Goal: Task Accomplishment & Management: Complete application form

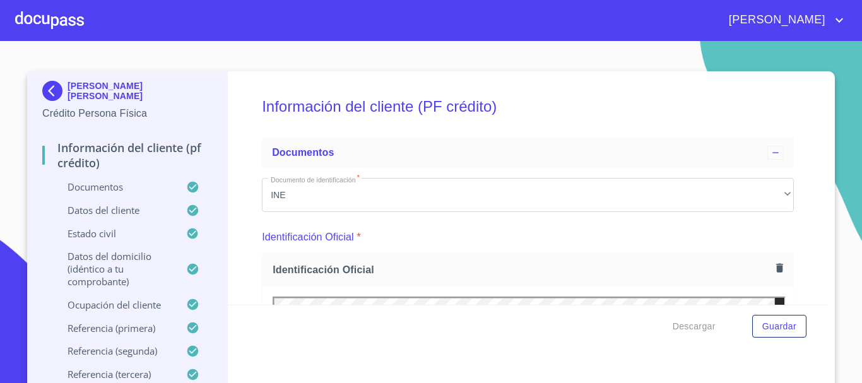
scroll to position [379, 0]
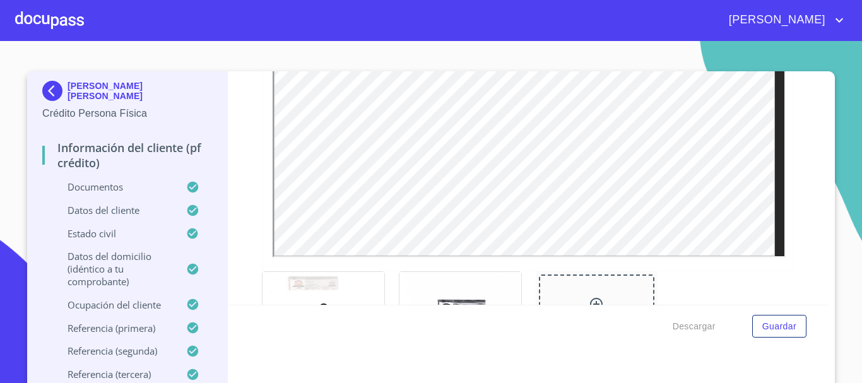
click at [37, 26] on div at bounding box center [49, 20] width 69 height 40
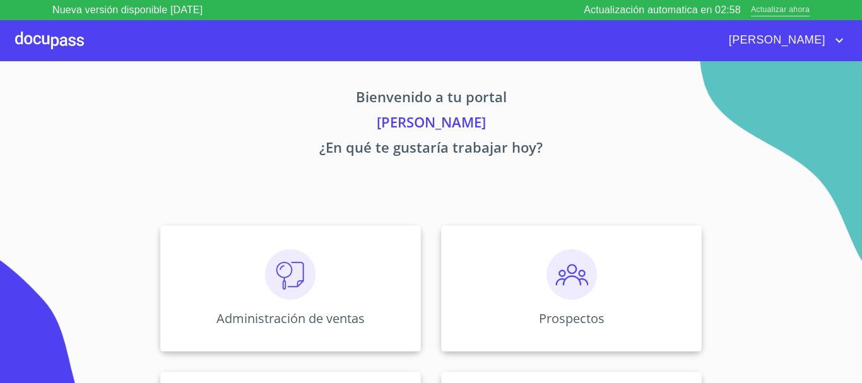
click at [787, 11] on span "Actualizar ahora" at bounding box center [780, 10] width 59 height 13
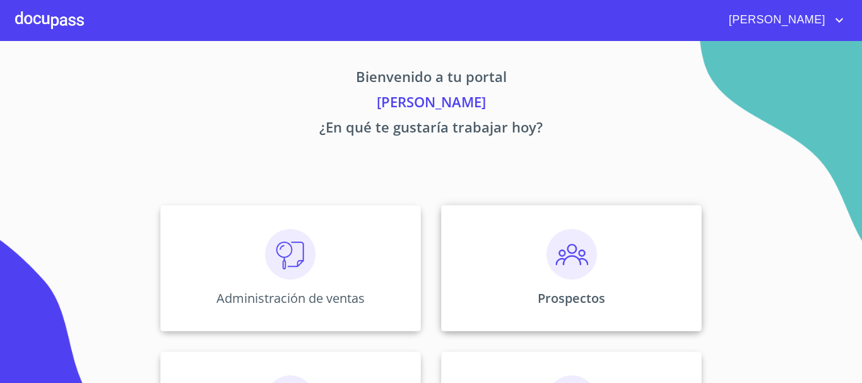
click at [588, 278] on img at bounding box center [571, 254] width 50 height 50
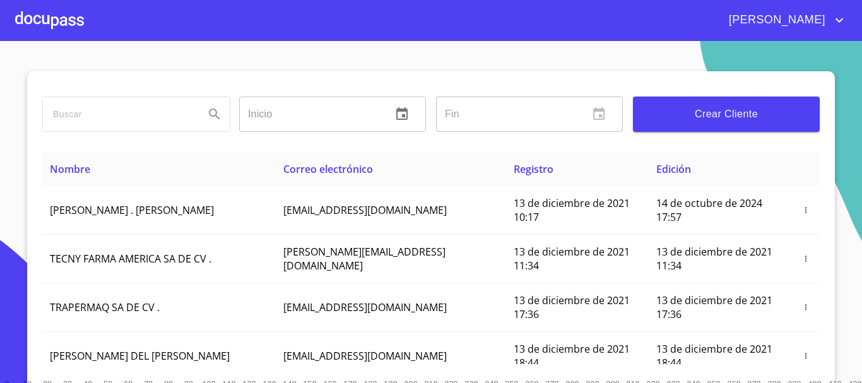
click at [706, 113] on span "Crear Cliente" at bounding box center [726, 114] width 167 height 18
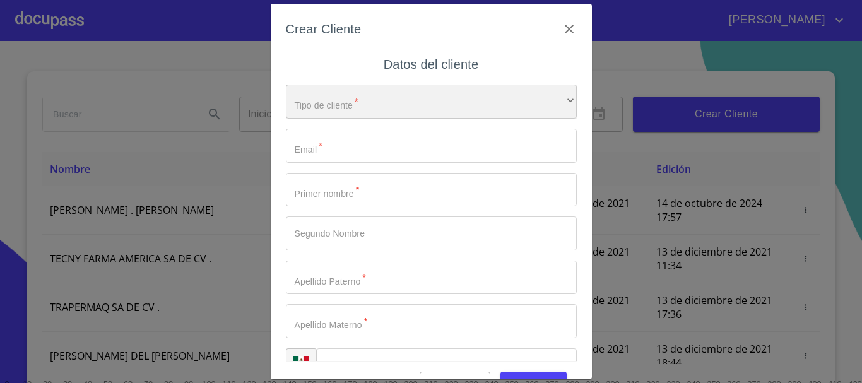
click at [312, 111] on div "​" at bounding box center [431, 102] width 291 height 34
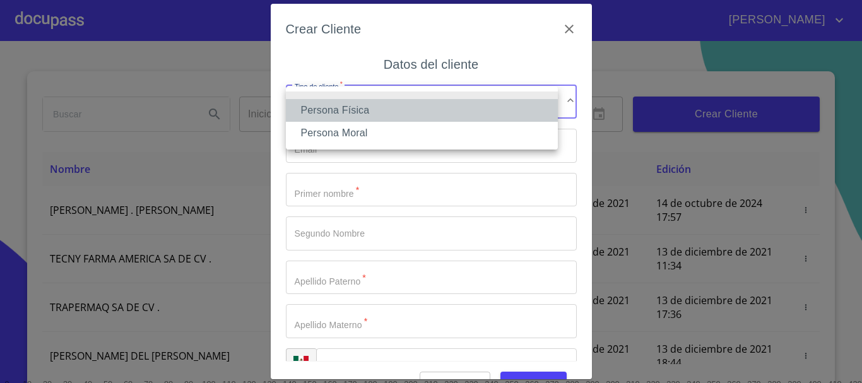
click at [325, 111] on li "Persona Física" at bounding box center [422, 110] width 272 height 23
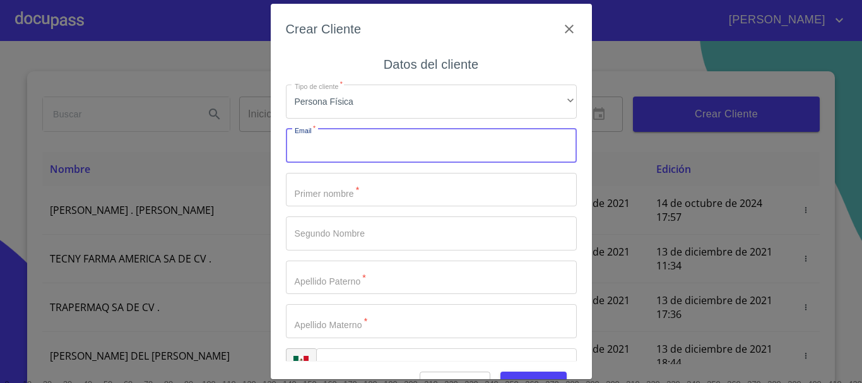
click at [334, 141] on input "Tipo de cliente   *" at bounding box center [431, 146] width 291 height 34
type input "[EMAIL_ADDRESS][DOMAIN_NAME]"
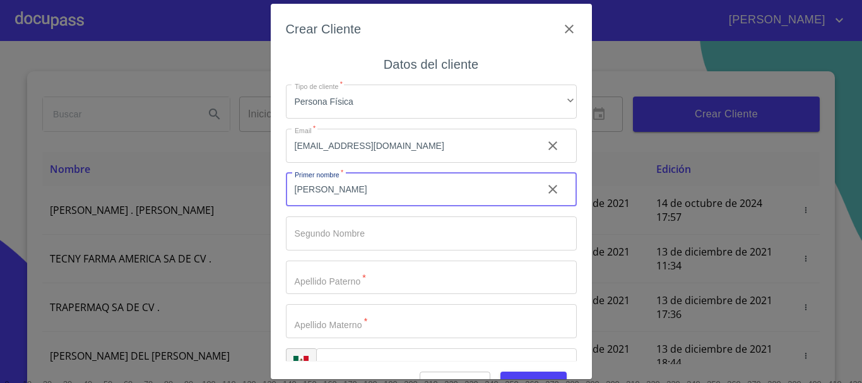
type input "[PERSON_NAME]"
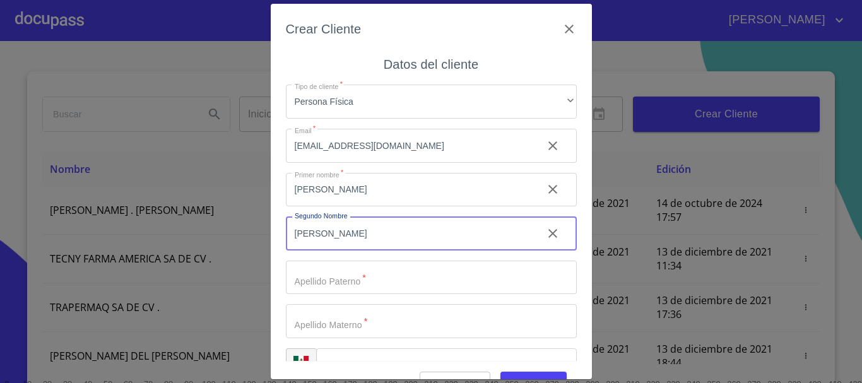
type input "[PERSON_NAME]"
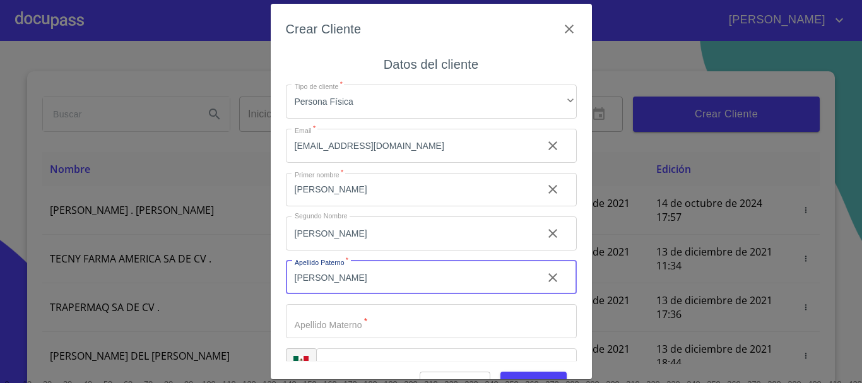
type input "[PERSON_NAME]"
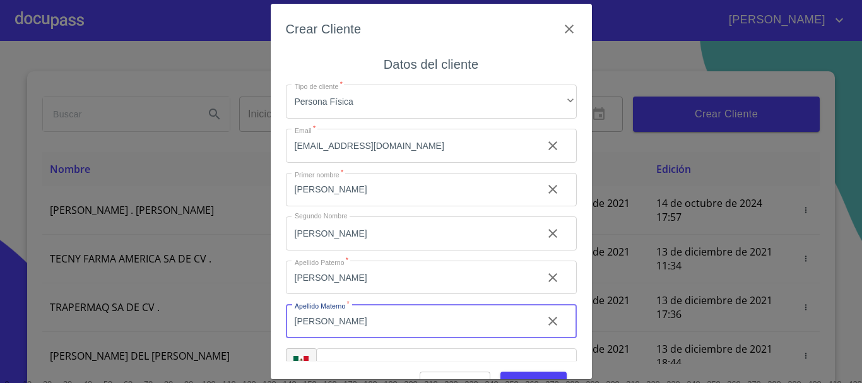
type input "[PERSON_NAME]"
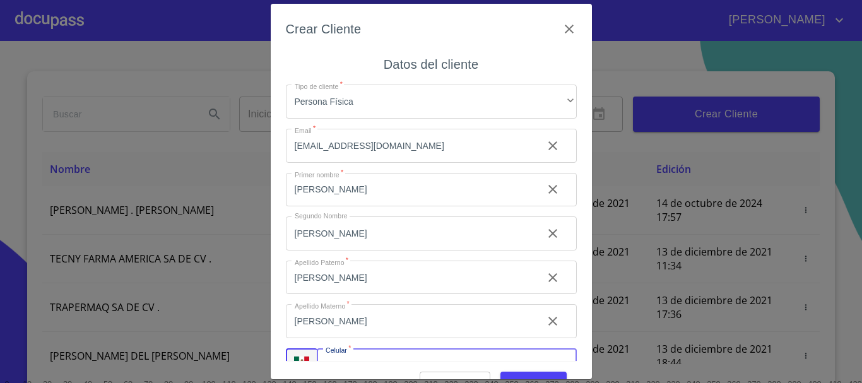
scroll to position [21, 0]
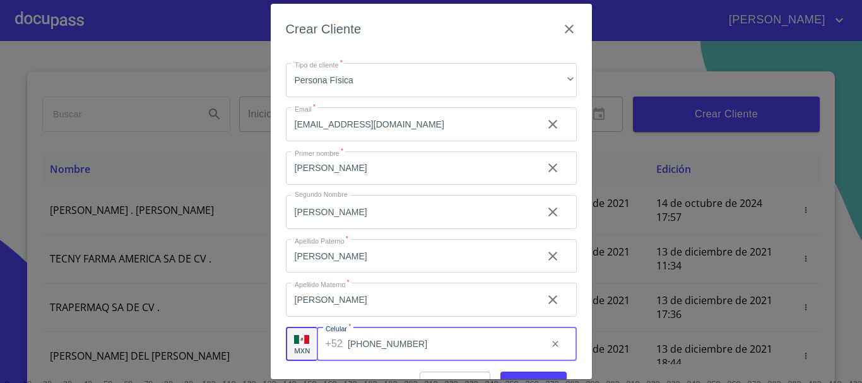
type input "[PHONE_NUMBER]"
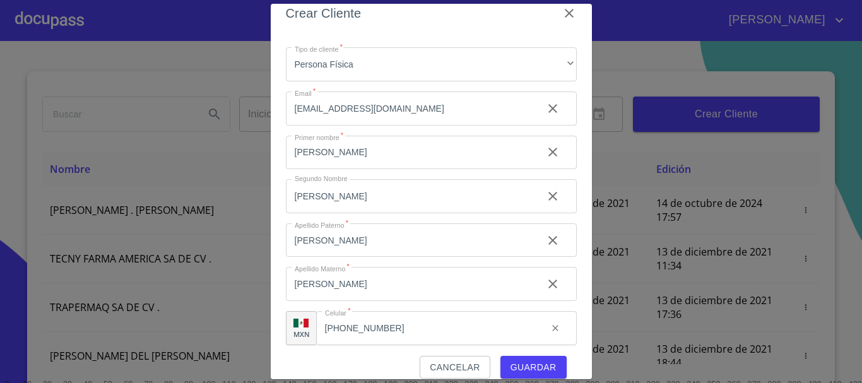
click at [511, 366] on span "Guardar" at bounding box center [534, 368] width 46 height 16
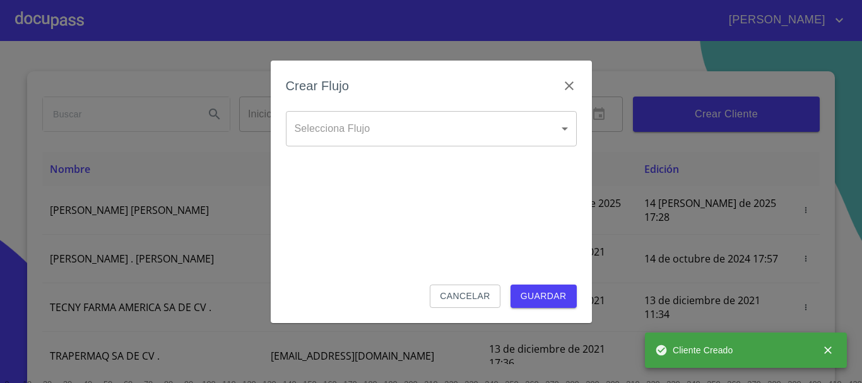
click at [430, 131] on body "MAURICIO Inicio ​ Fin ​ Crear Cliente Nombre Correo electrónico Registro Edició…" at bounding box center [431, 191] width 862 height 383
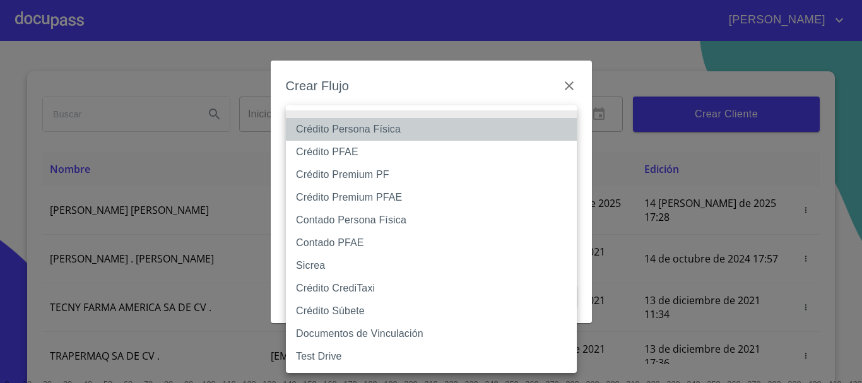
click at [410, 135] on li "Crédito Persona Física" at bounding box center [431, 129] width 291 height 23
type input "61b033e49b8c202ad5bb7912"
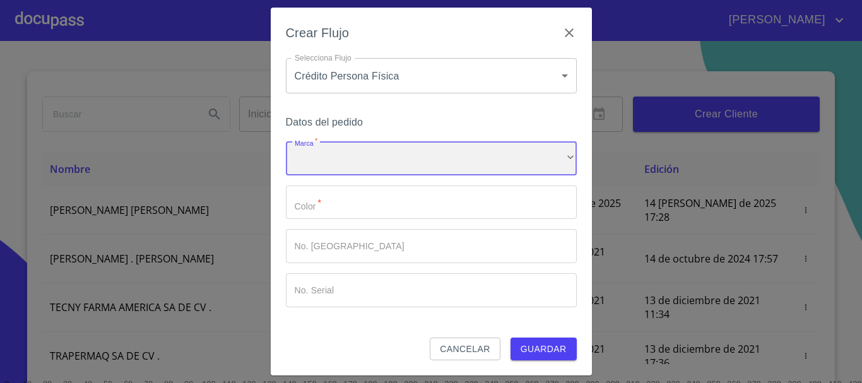
click at [398, 156] on div "​" at bounding box center [431, 158] width 291 height 34
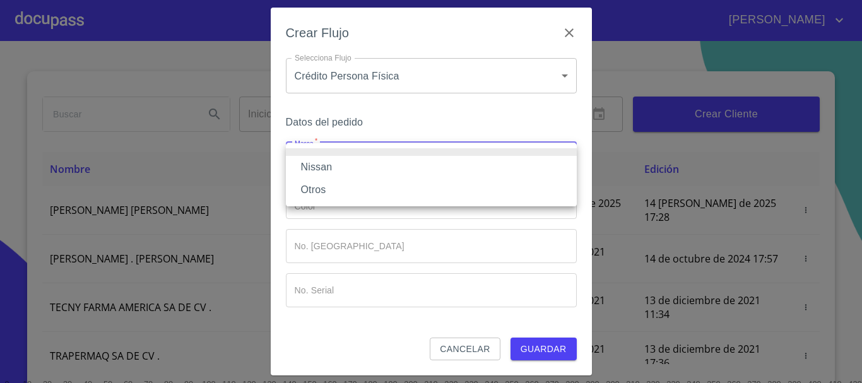
click at [369, 164] on li "Nissan" at bounding box center [431, 167] width 291 height 23
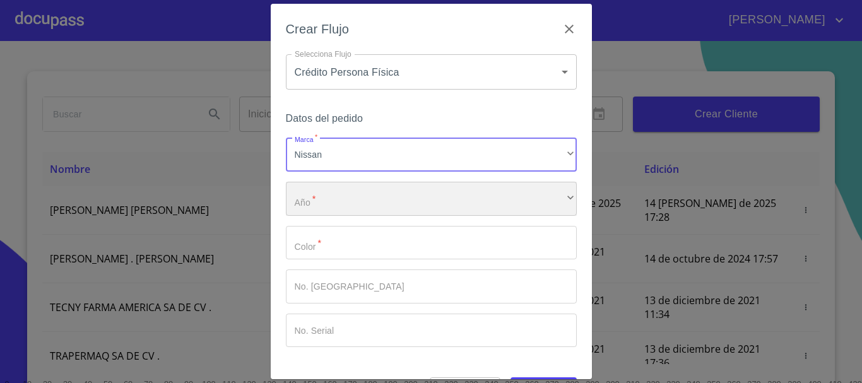
click at [336, 204] on div "​" at bounding box center [431, 199] width 291 height 34
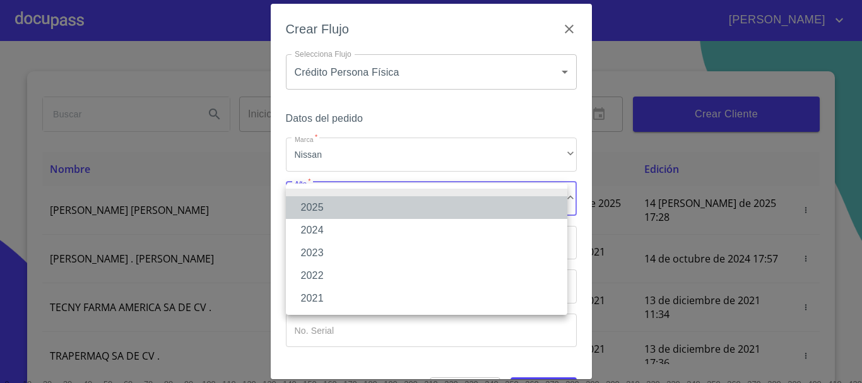
click at [335, 203] on li "2025" at bounding box center [426, 207] width 281 height 23
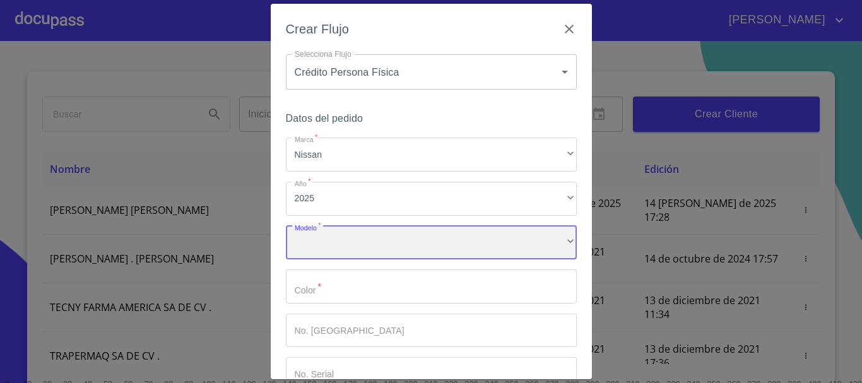
click at [338, 245] on div "​" at bounding box center [431, 243] width 291 height 34
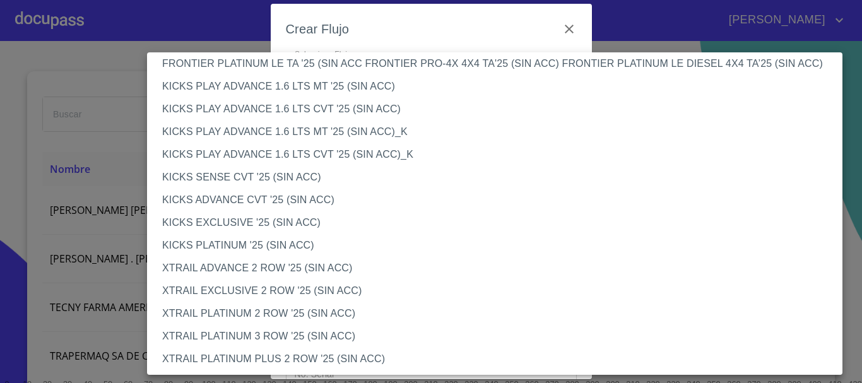
scroll to position [1058, 0]
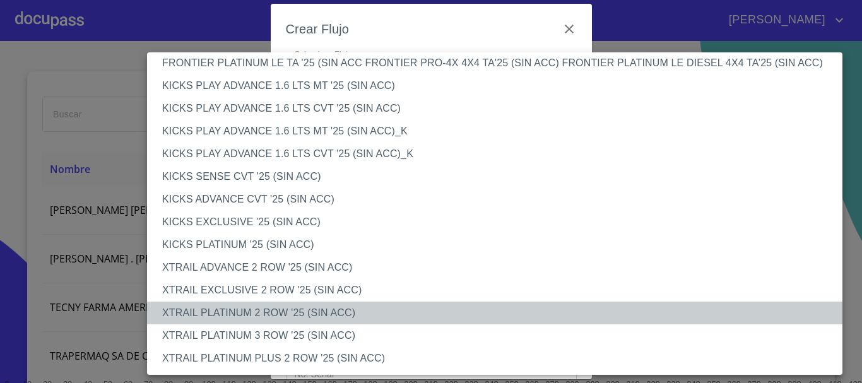
click at [295, 306] on li "XTRAIL PLATINUM 2 ROW '25 (SIN ACC)" at bounding box center [499, 313] width 705 height 23
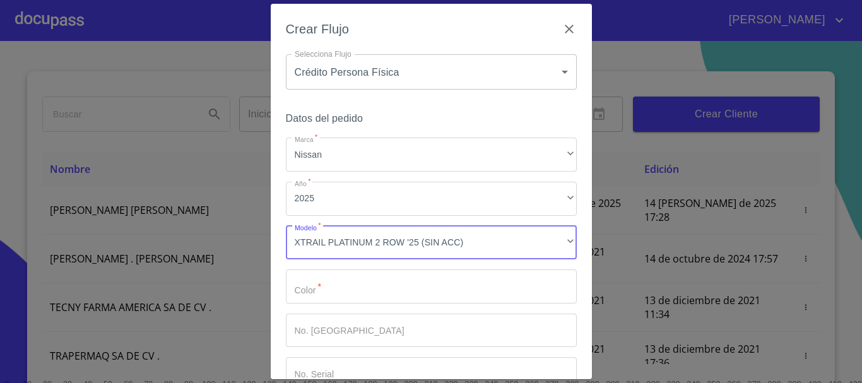
click at [344, 295] on input "Marca   *" at bounding box center [431, 286] width 291 height 34
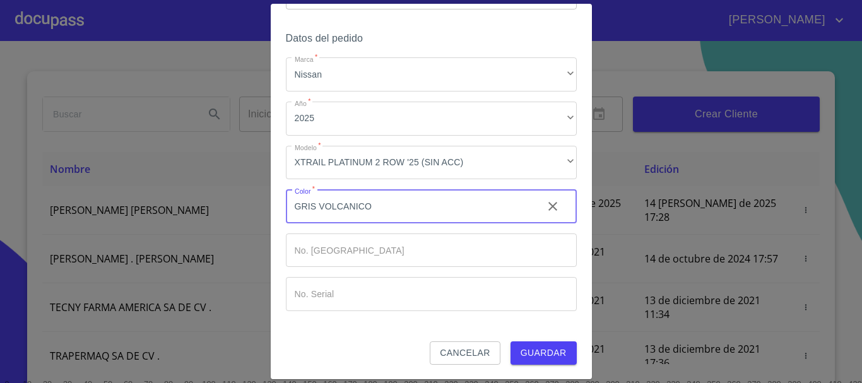
scroll to position [81, 0]
type input "GRIS VOLCANICO"
click at [552, 346] on span "Guardar" at bounding box center [544, 353] width 46 height 16
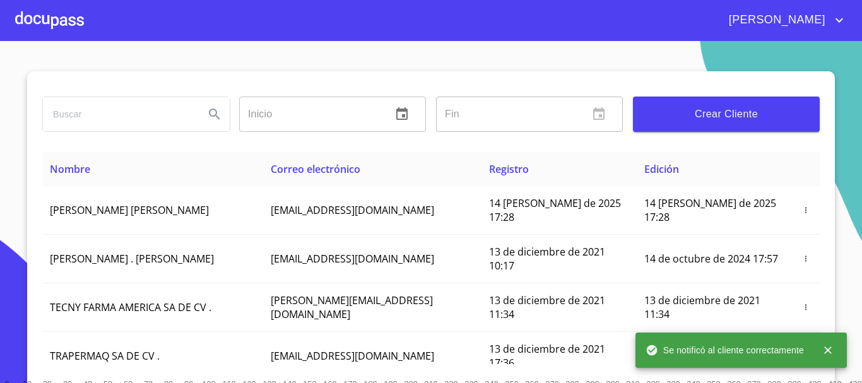
click at [69, 25] on div at bounding box center [49, 20] width 69 height 40
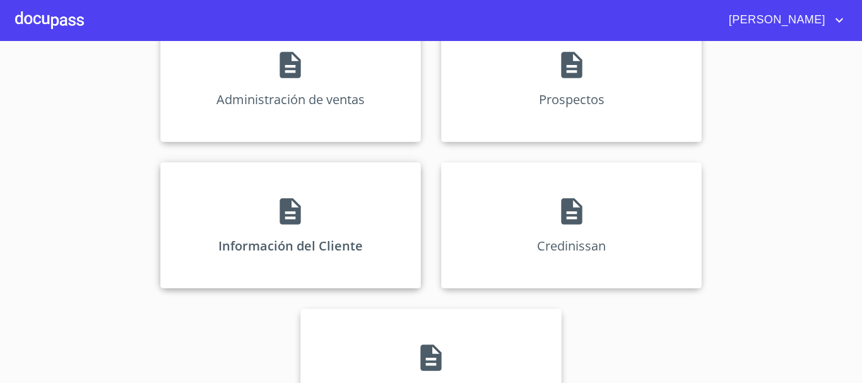
scroll to position [180, 0]
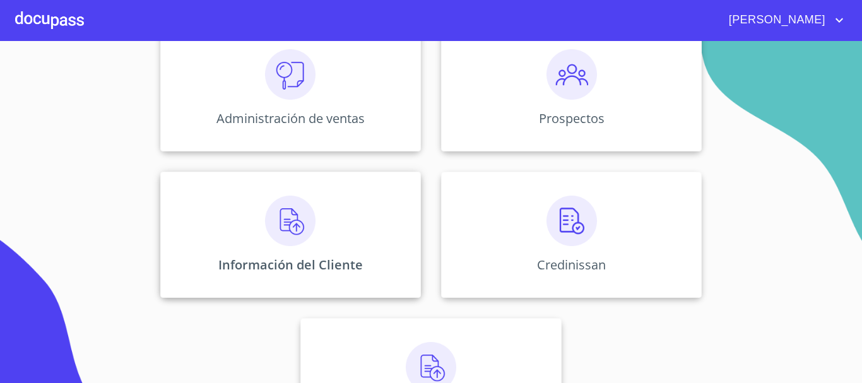
click at [284, 226] on img at bounding box center [290, 221] width 50 height 50
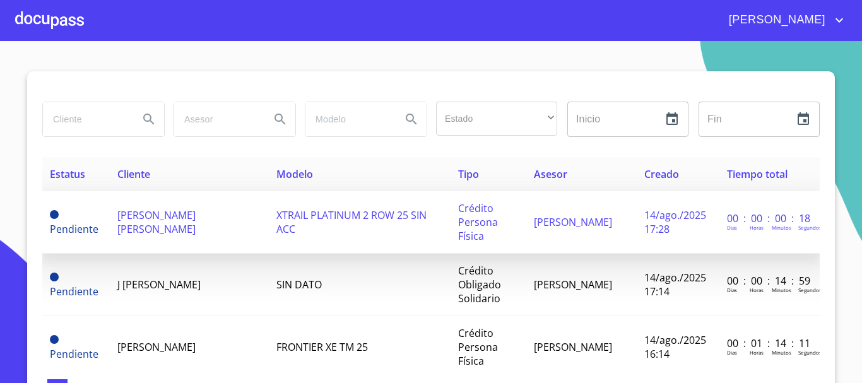
click at [151, 222] on span "CYNTHIA EDITH GUZMAN VARGAS" at bounding box center [156, 222] width 78 height 28
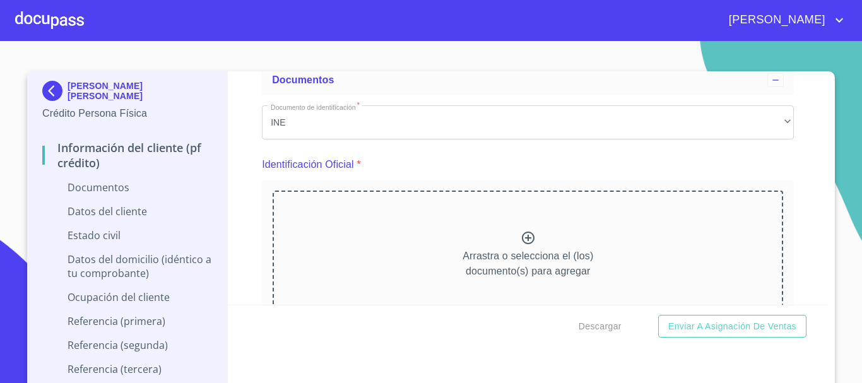
scroll to position [126, 0]
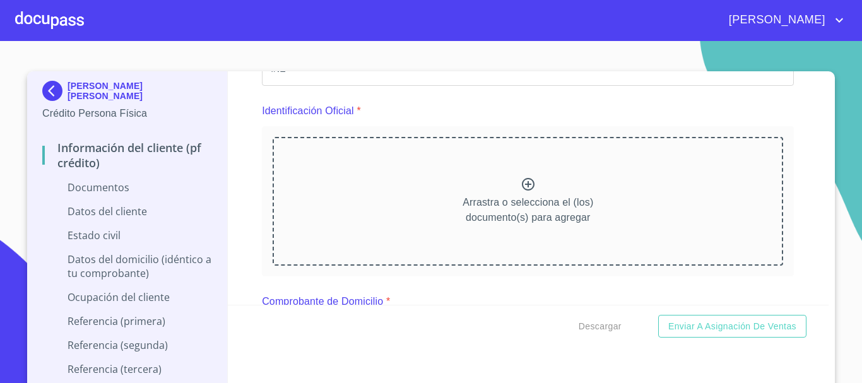
click at [521, 187] on icon at bounding box center [528, 184] width 15 height 15
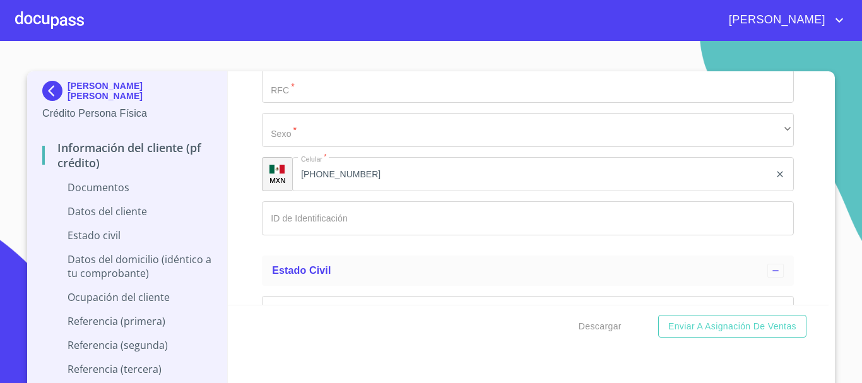
scroll to position [2461, 0]
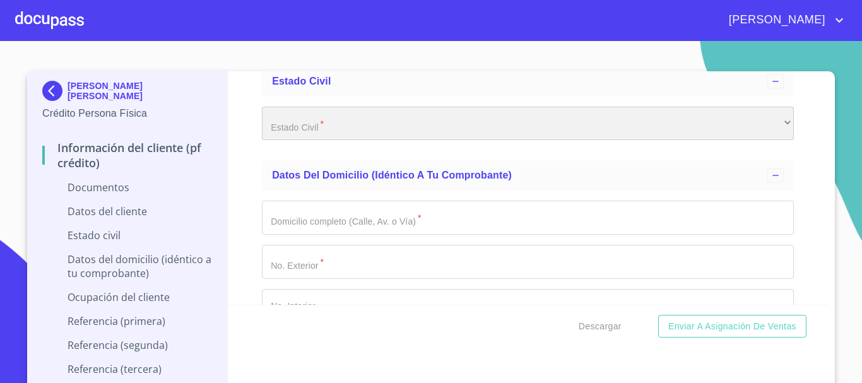
click at [333, 118] on div "​" at bounding box center [528, 124] width 532 height 34
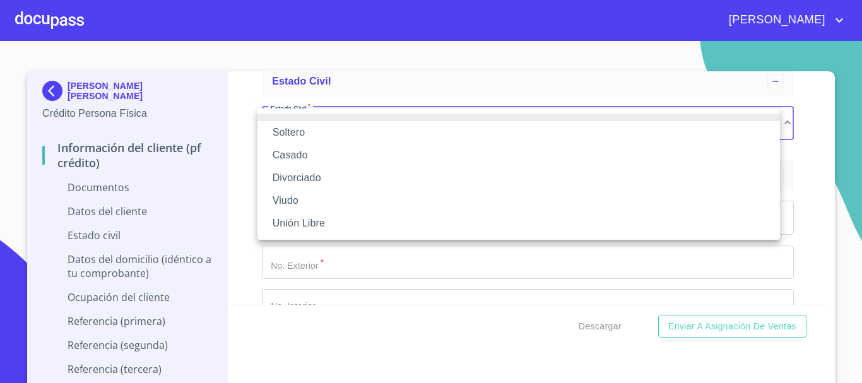
click at [310, 153] on li "Casado" at bounding box center [518, 155] width 523 height 23
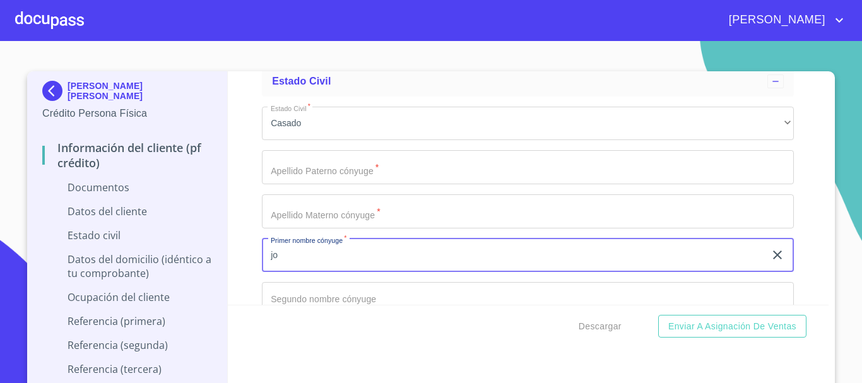
type input "j"
type input "JORGE"
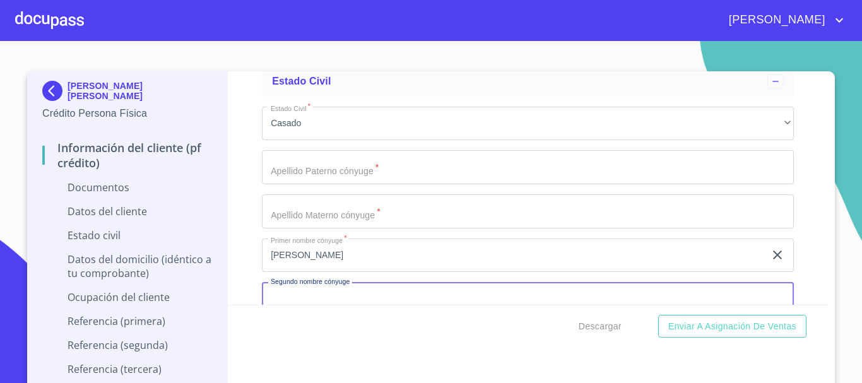
scroll to position [2472, 0]
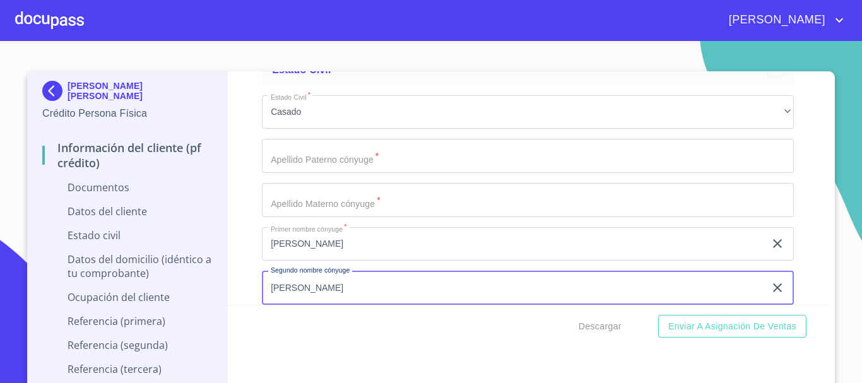
type input "OMAR"
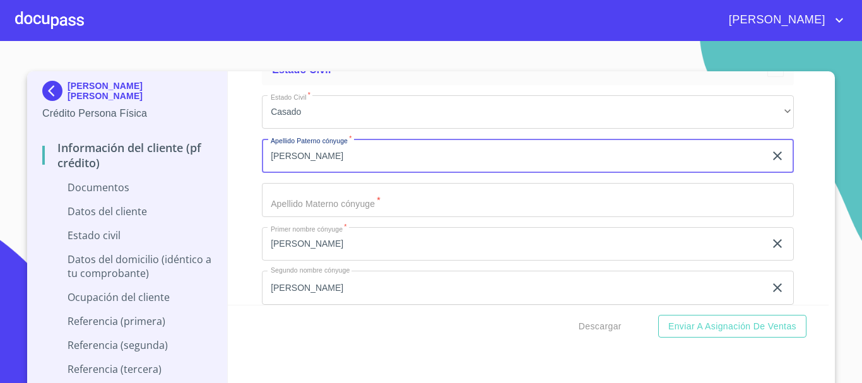
type input "FERRER"
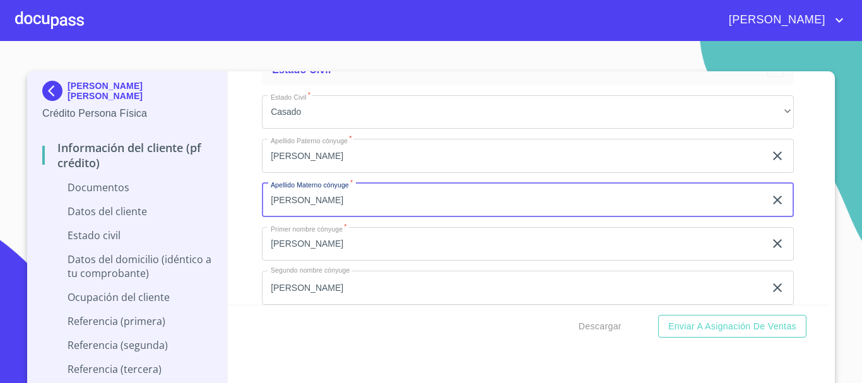
type input "PARTIDA"
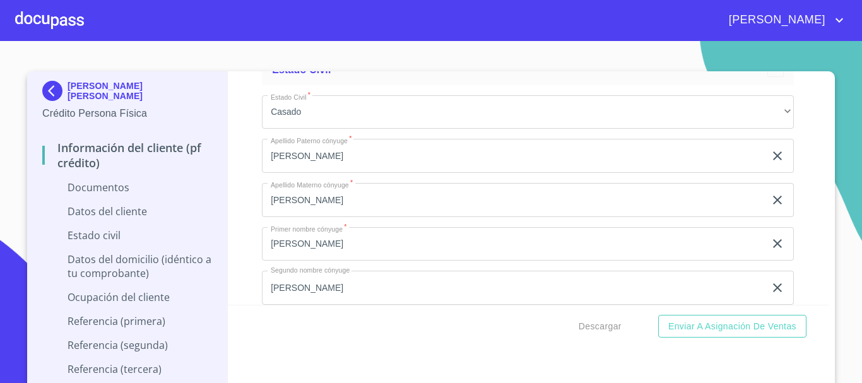
scroll to position [2616, 0]
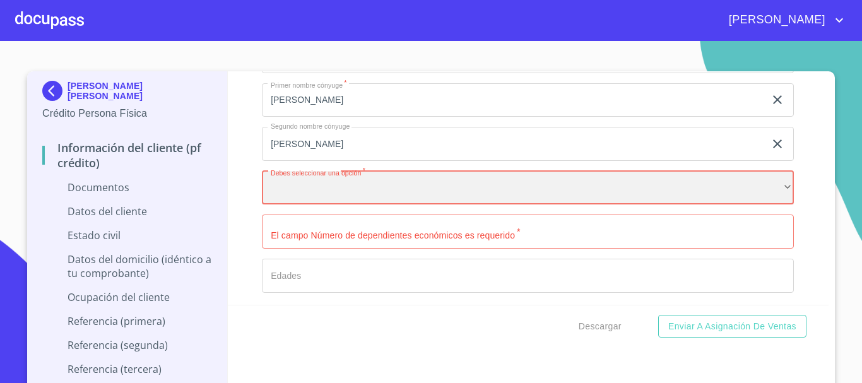
click at [330, 188] on div "​" at bounding box center [528, 188] width 532 height 34
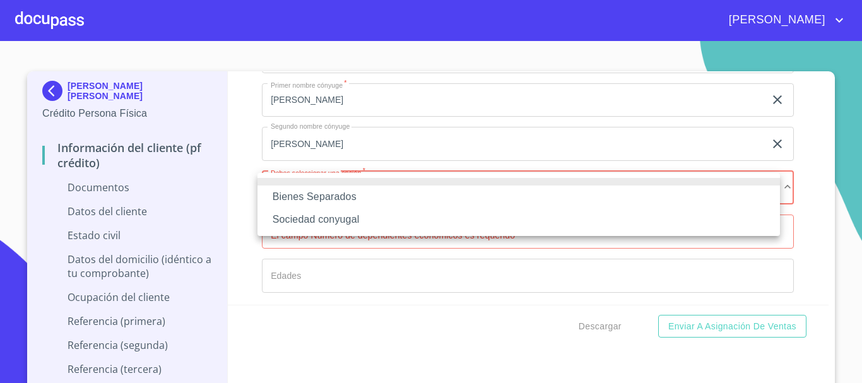
click at [345, 225] on li "Sociedad conyugal" at bounding box center [518, 219] width 523 height 23
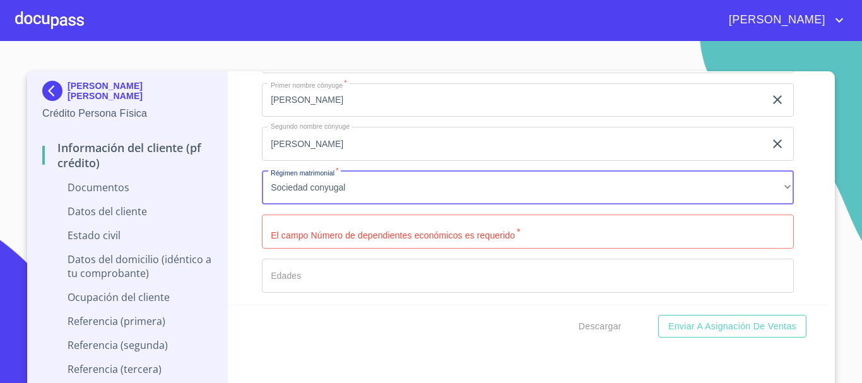
click at [365, 233] on input "Documento de identificación   *" at bounding box center [528, 232] width 532 height 34
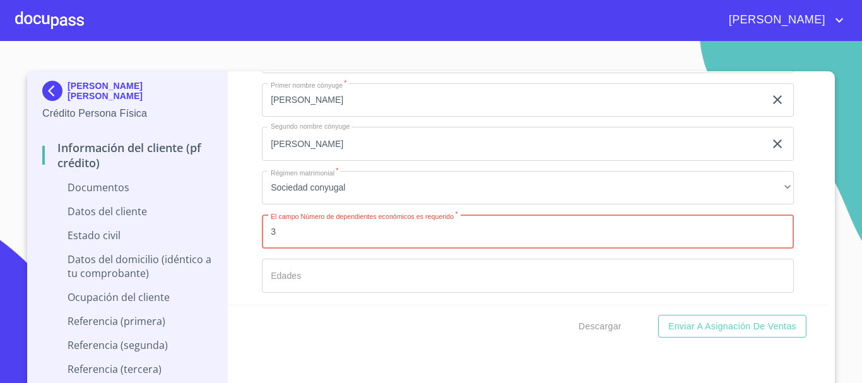
type input "3"
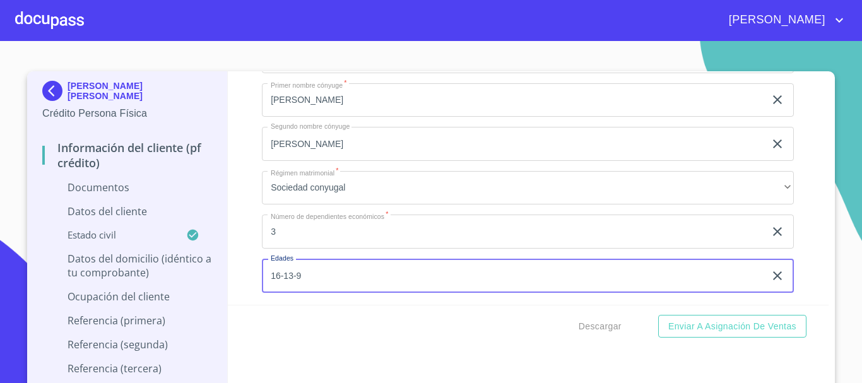
type input "16-13-9"
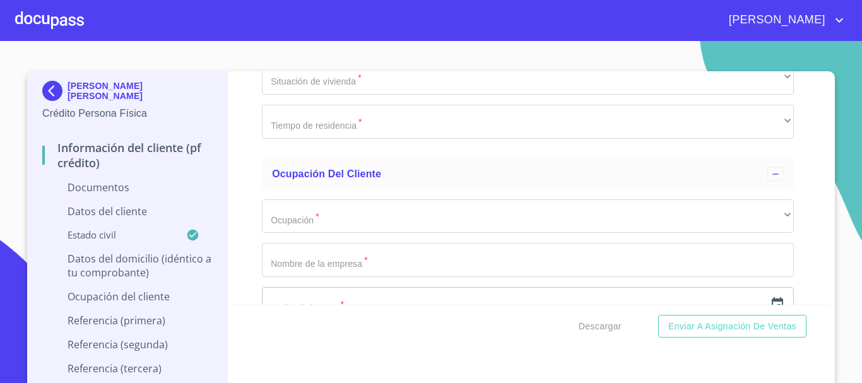
scroll to position [3324, 0]
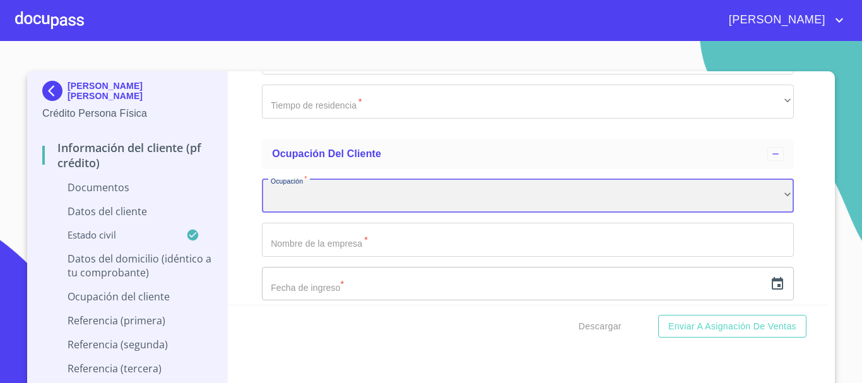
click at [302, 193] on div "​" at bounding box center [528, 196] width 532 height 34
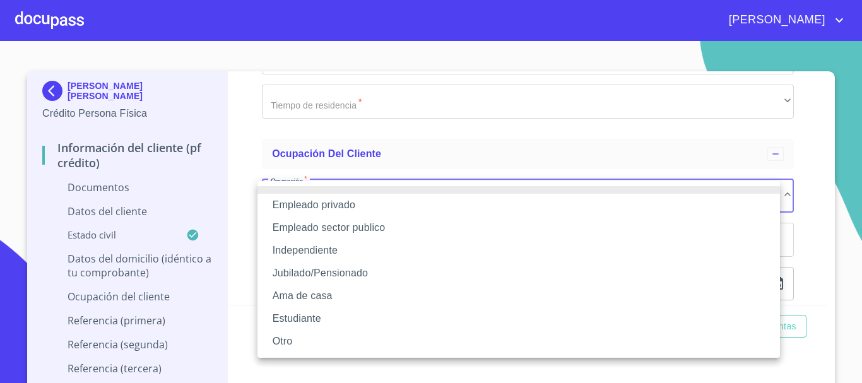
click at [358, 207] on li "Empleado privado" at bounding box center [518, 205] width 523 height 23
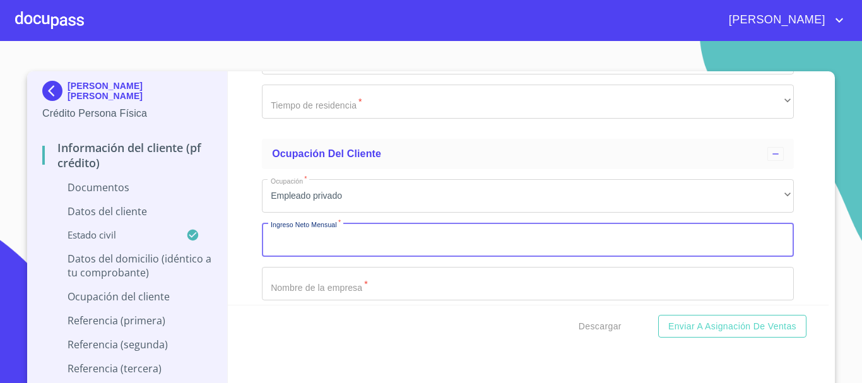
click at [791, 247] on div "Información del cliente (PF crédito) Documentos Documento de identificación   *…" at bounding box center [528, 187] width 601 height 233
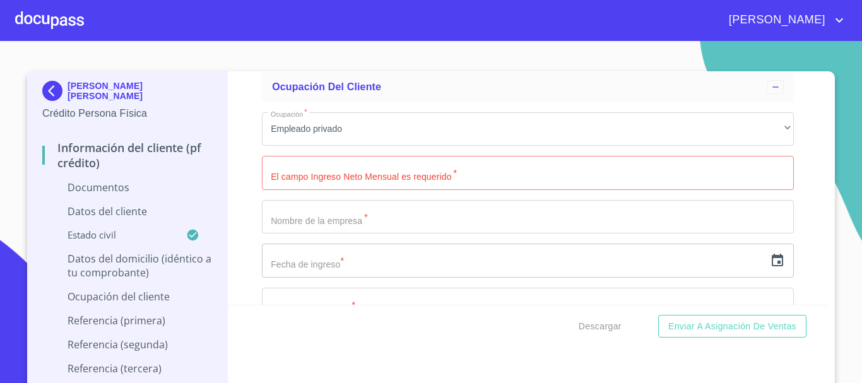
scroll to position [3451, 0]
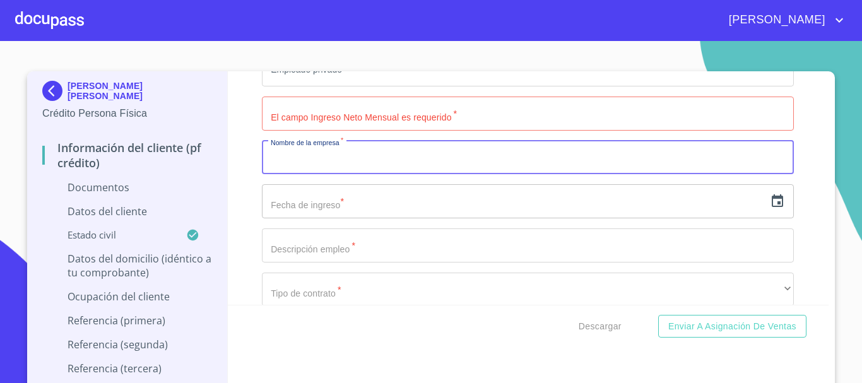
click at [351, 162] on input "Documento de identificación   *" at bounding box center [528, 158] width 532 height 34
type input "SECRETARIA DE EDUCACION JALISCO"
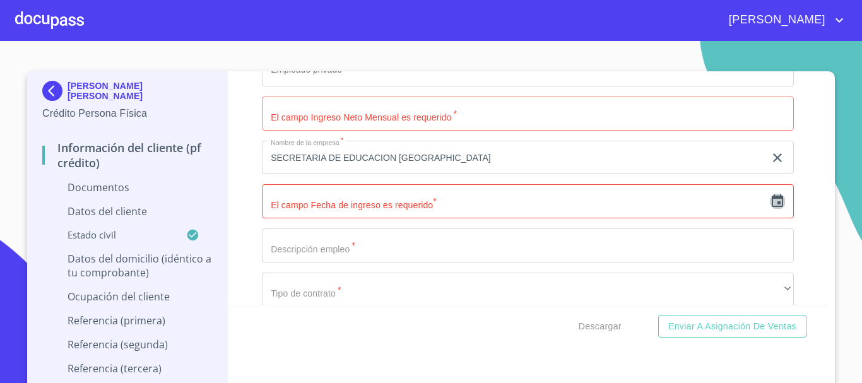
click at [770, 206] on icon "button" at bounding box center [777, 201] width 15 height 15
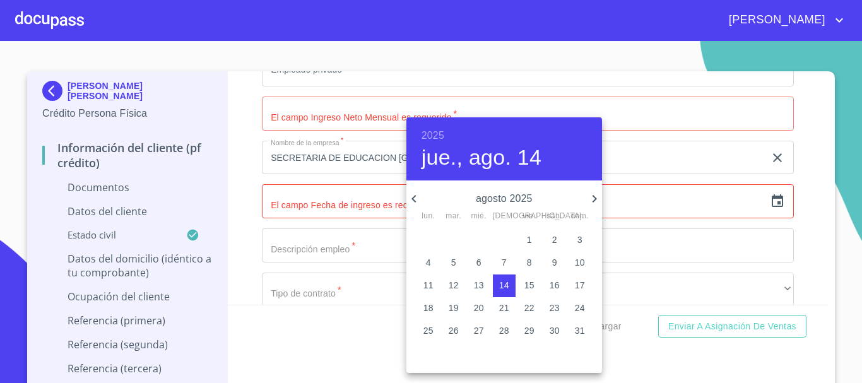
click at [433, 136] on h6 "2025" at bounding box center [433, 136] width 23 height 18
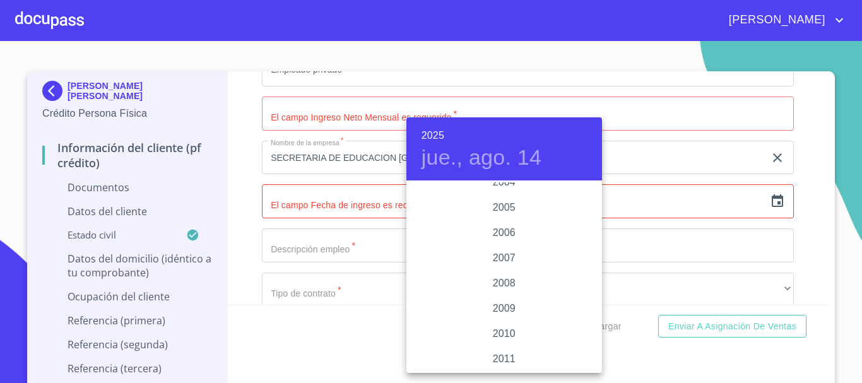
scroll to position [1881, 0]
click at [511, 208] on div "2000" at bounding box center [504, 207] width 196 height 25
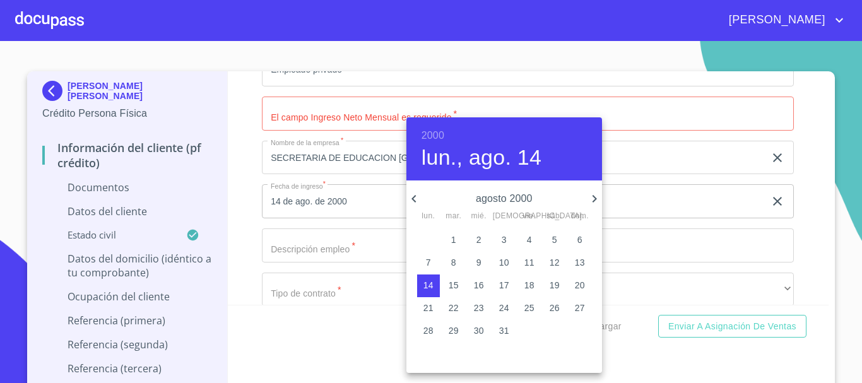
click at [598, 199] on icon "button" at bounding box center [594, 198] width 15 height 15
click at [580, 239] on p "1" at bounding box center [579, 239] width 5 height 13
type input "1 de oct. de 2000"
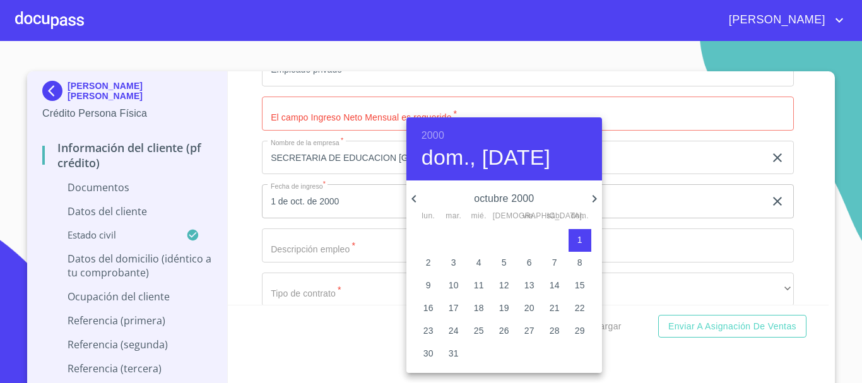
click at [793, 175] on div at bounding box center [431, 191] width 862 height 383
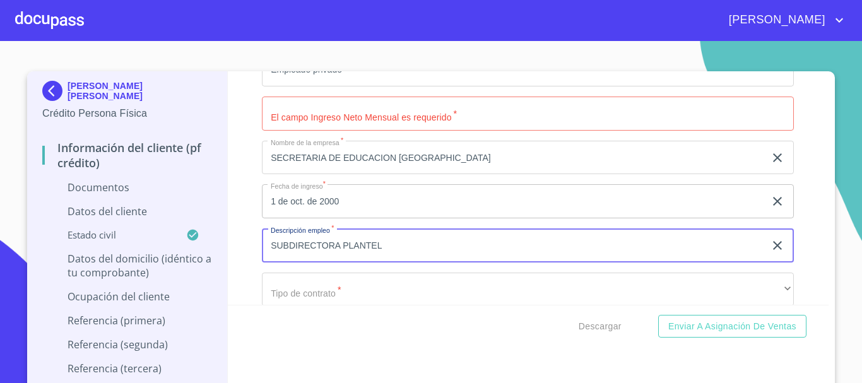
type input "SUBDIRECTORA PLANTEL"
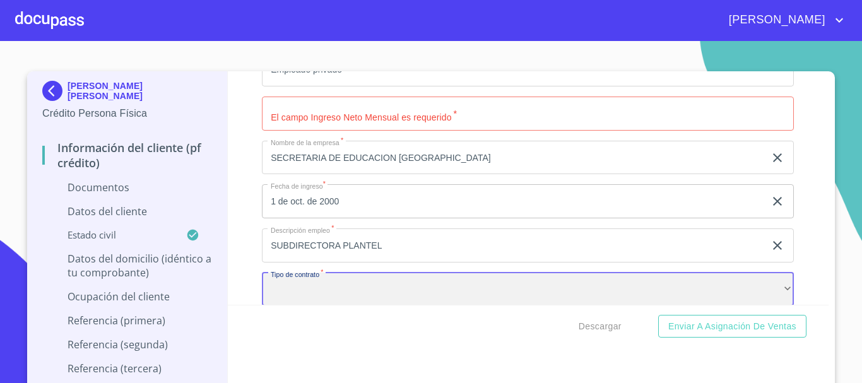
scroll to position [3453, 0]
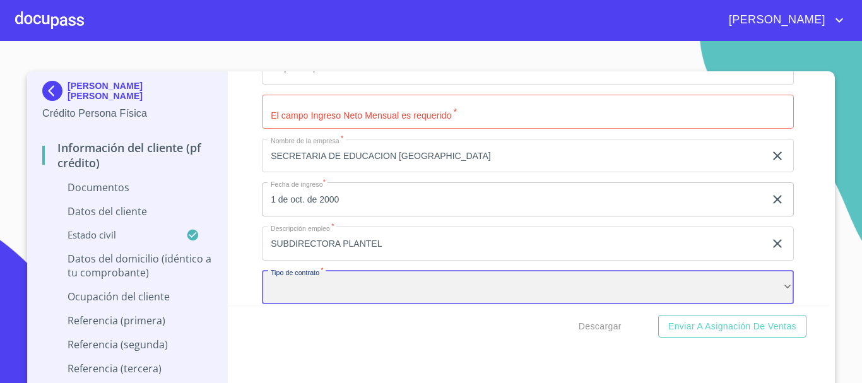
click at [304, 283] on div "​" at bounding box center [528, 288] width 532 height 34
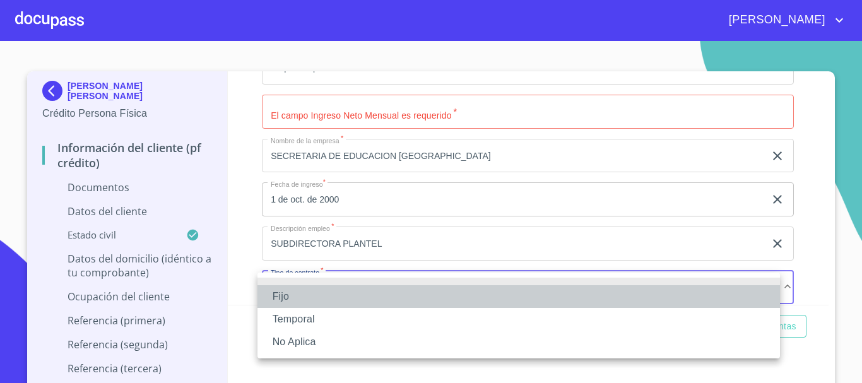
click at [302, 296] on li "Fijo" at bounding box center [518, 296] width 523 height 23
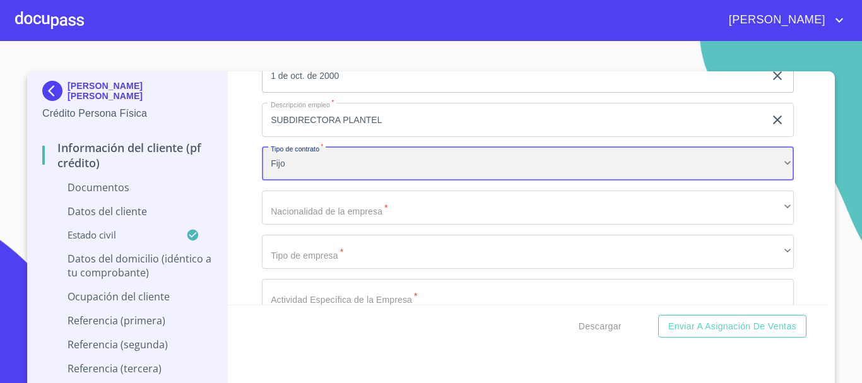
scroll to position [3579, 0]
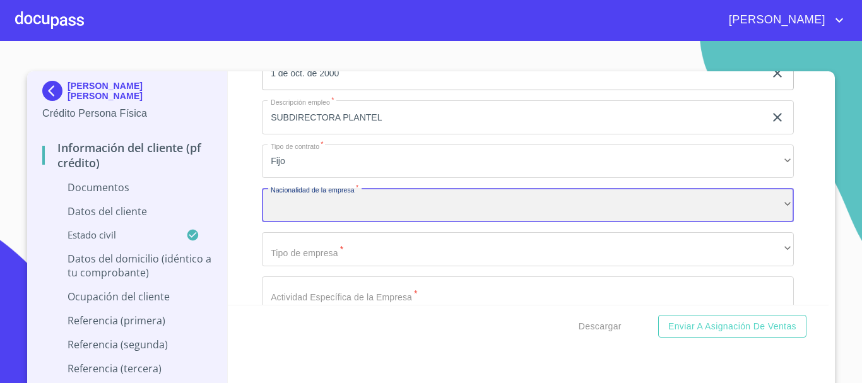
click at [403, 203] on div "​" at bounding box center [528, 205] width 532 height 34
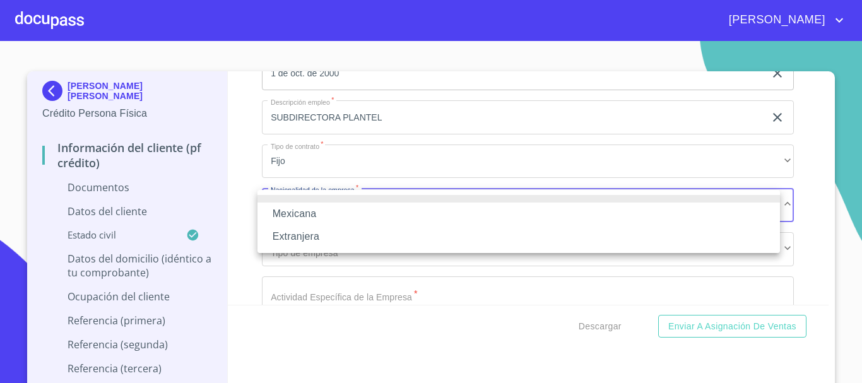
click at [360, 207] on li "Mexicana" at bounding box center [518, 214] width 523 height 23
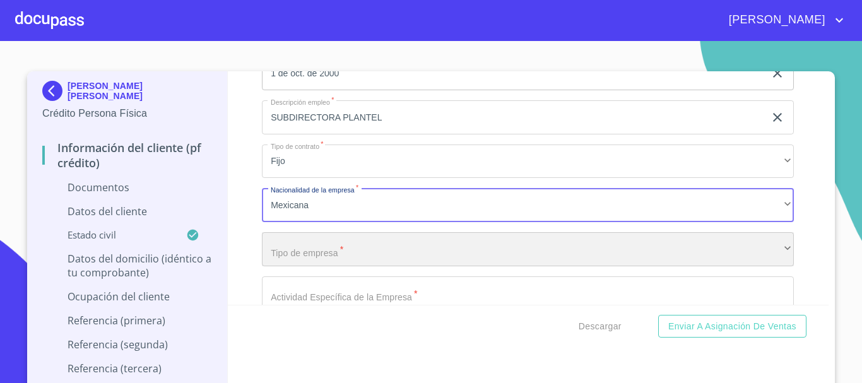
click at [349, 255] on div "​" at bounding box center [528, 249] width 532 height 34
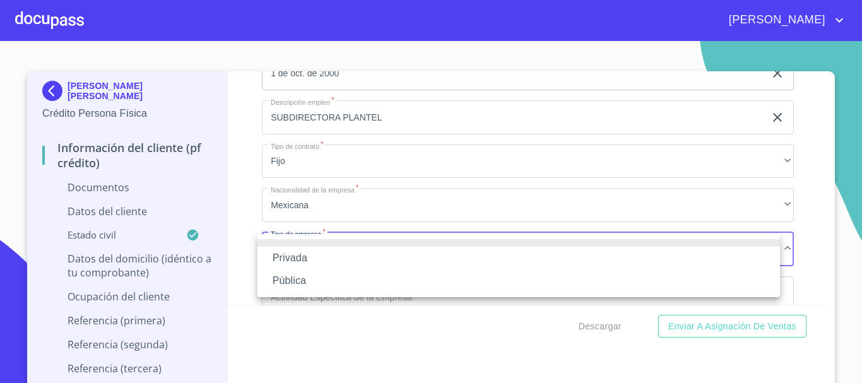
click at [341, 281] on li "Pública" at bounding box center [518, 280] width 523 height 23
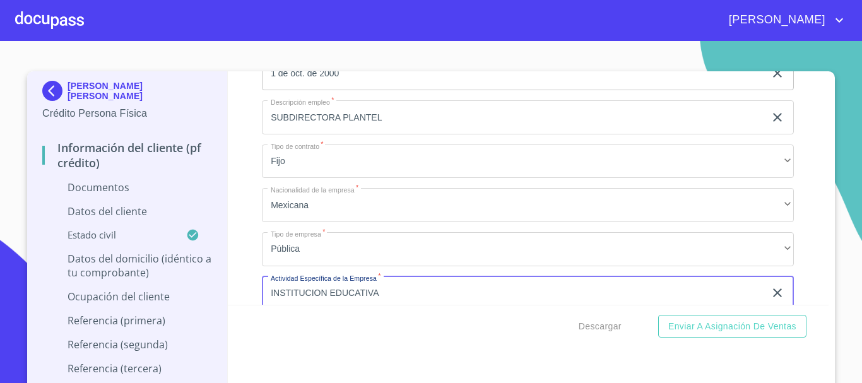
type input "INSTITUCION EDUCATIVA"
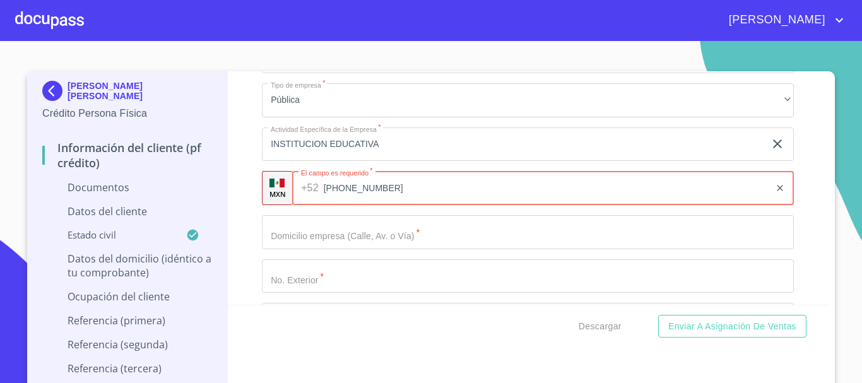
type input "(33)32715697"
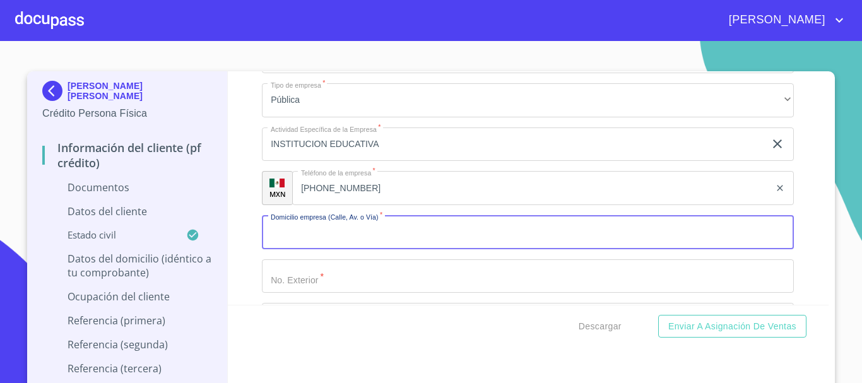
click at [431, 241] on input "Documento de identificación   *" at bounding box center [528, 232] width 532 height 34
type input "AQUILES SERDAN"
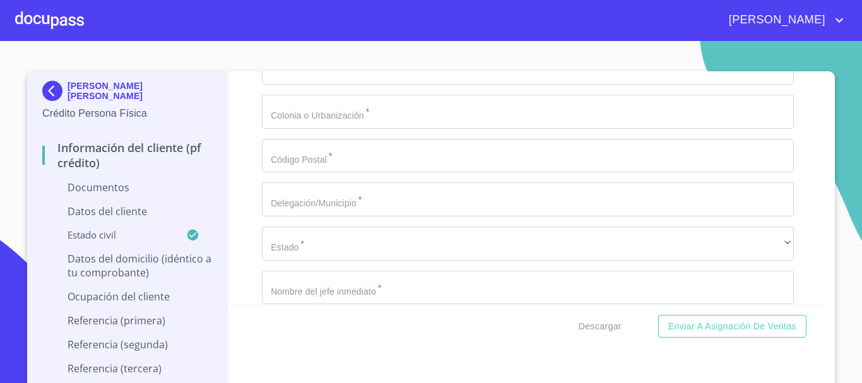
scroll to position [4106, 0]
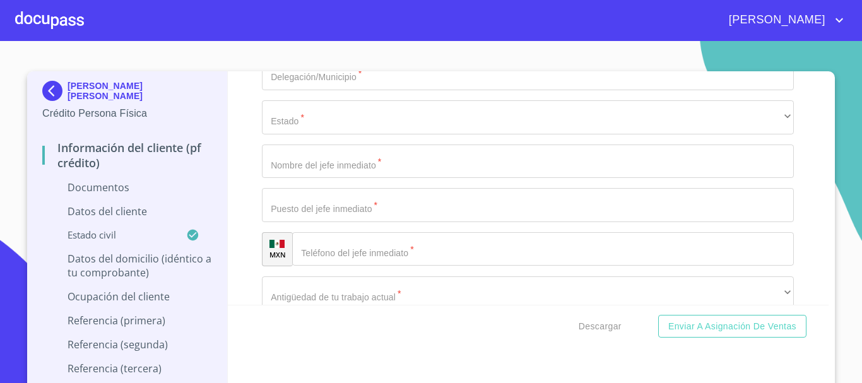
type input "S/N"
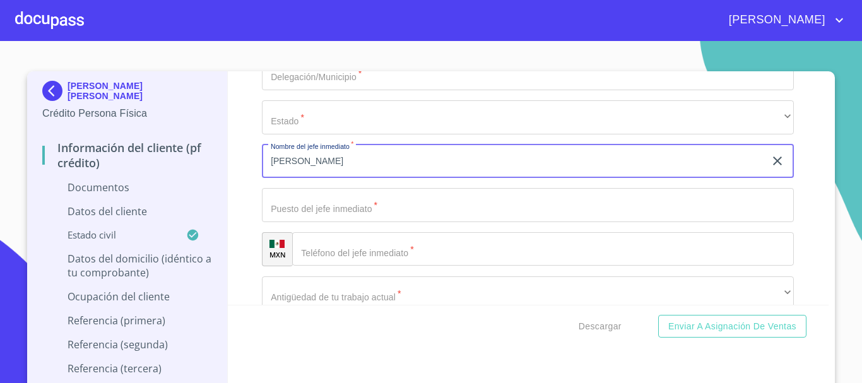
type input "EDITH URIBE FLETES"
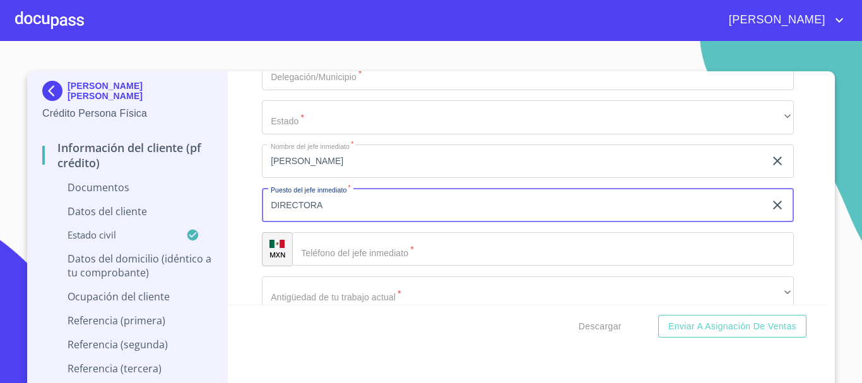
type input "DIRECTORA"
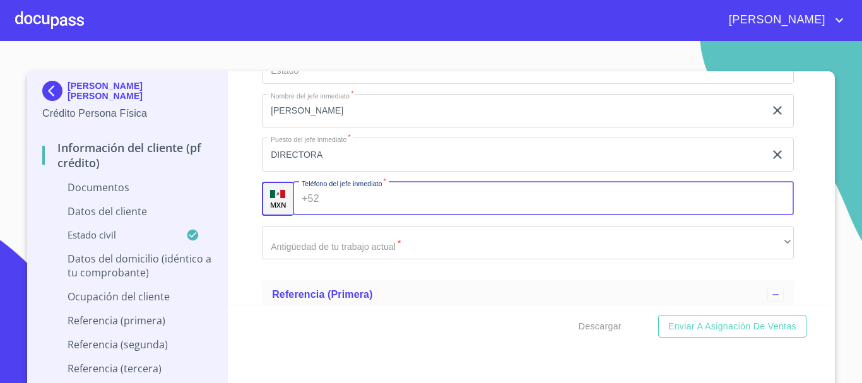
scroll to position [4233, 0]
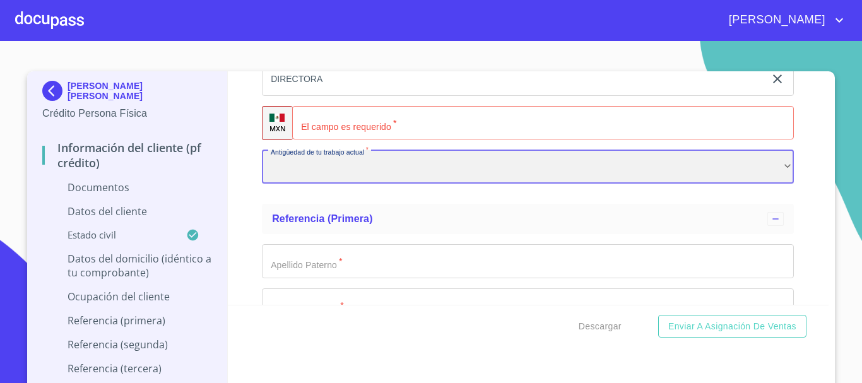
click at [391, 162] on div "​" at bounding box center [528, 167] width 532 height 34
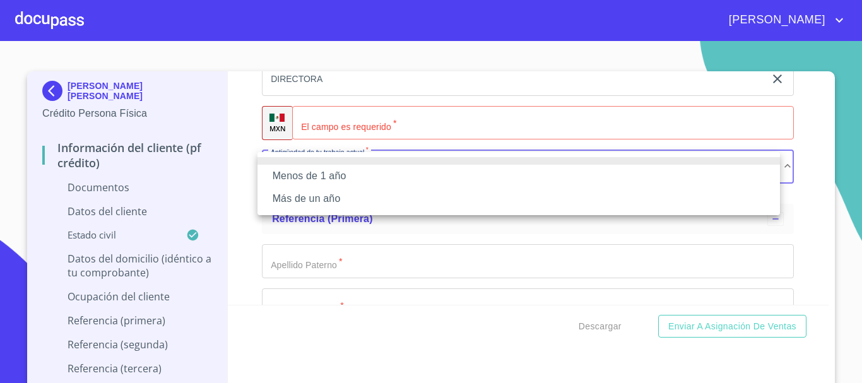
click at [362, 200] on li "Más de un año" at bounding box center [518, 198] width 523 height 23
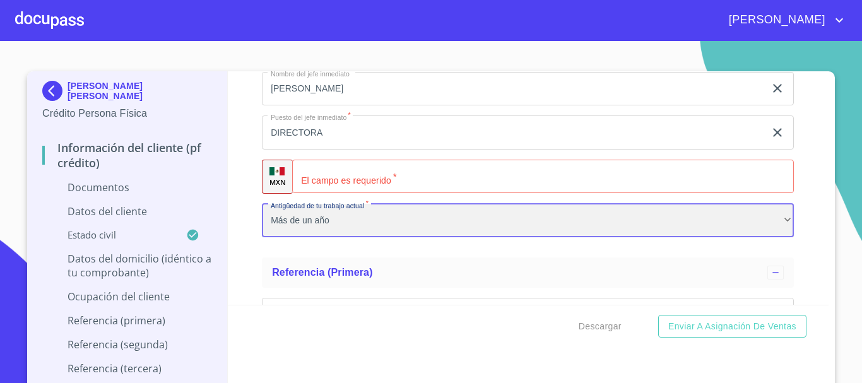
scroll to position [4169, 0]
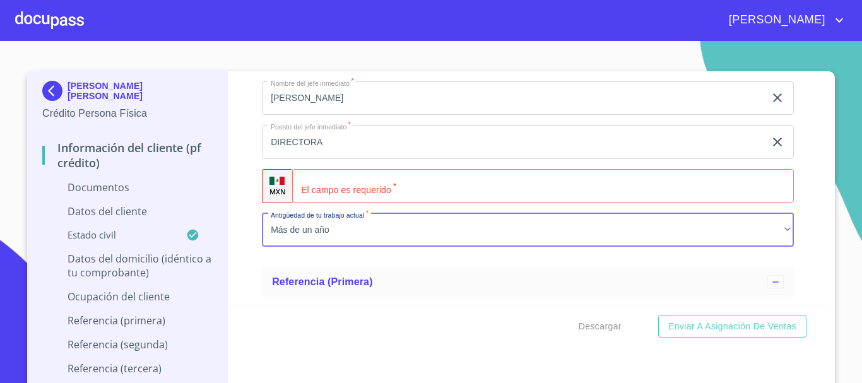
click at [483, 184] on input "Documento de identificación   *" at bounding box center [543, 186] width 502 height 34
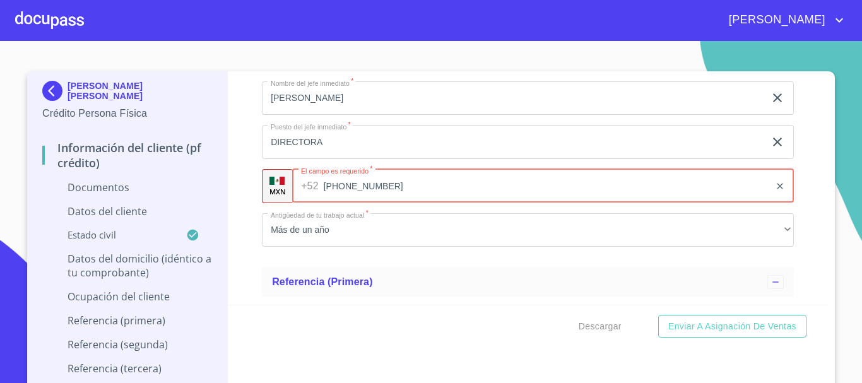
click at [411, 196] on input "(33)14352777" at bounding box center [547, 186] width 447 height 34
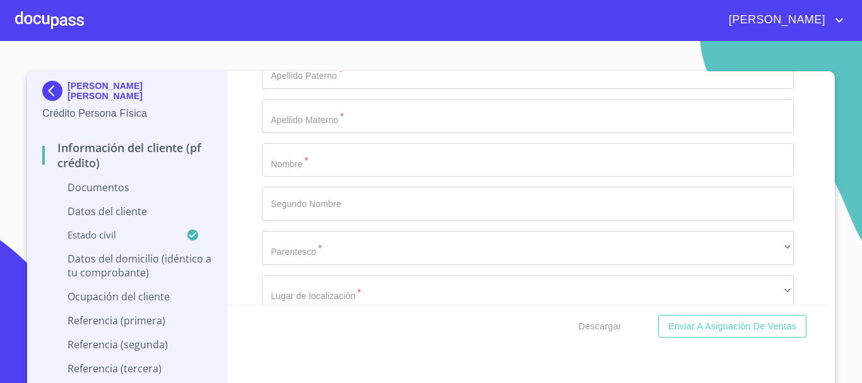
scroll to position [4359, 0]
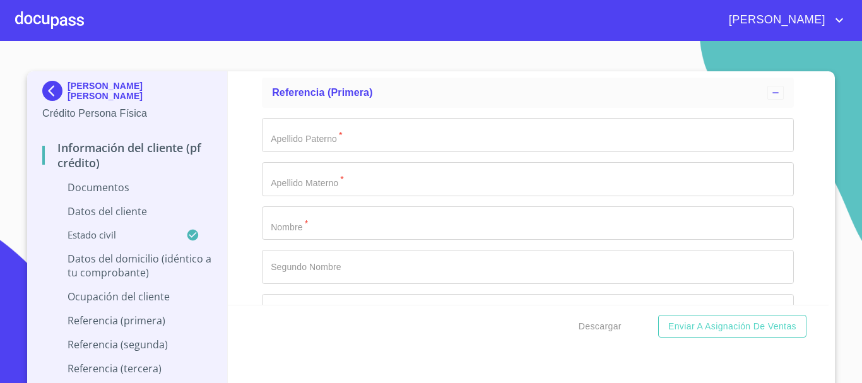
type input "(33)14352767"
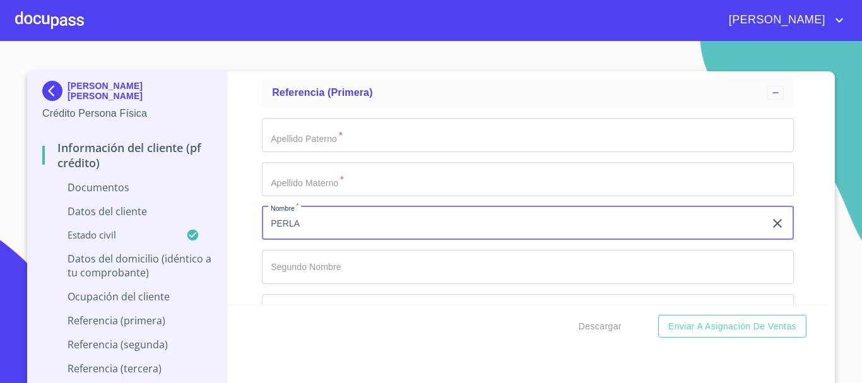
type input "PERLA"
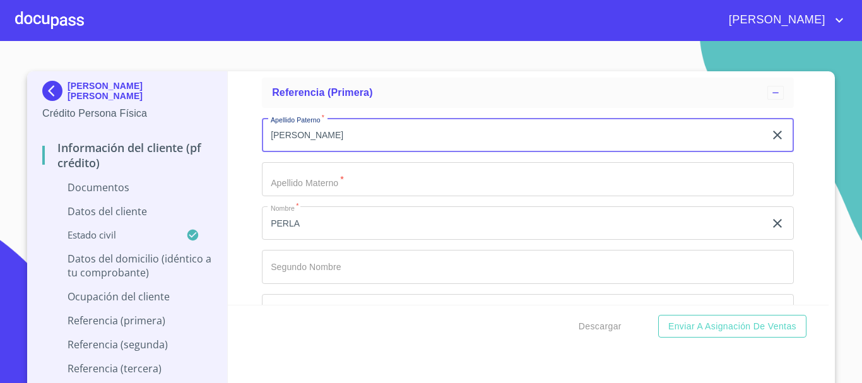
type input "GUZMAN"
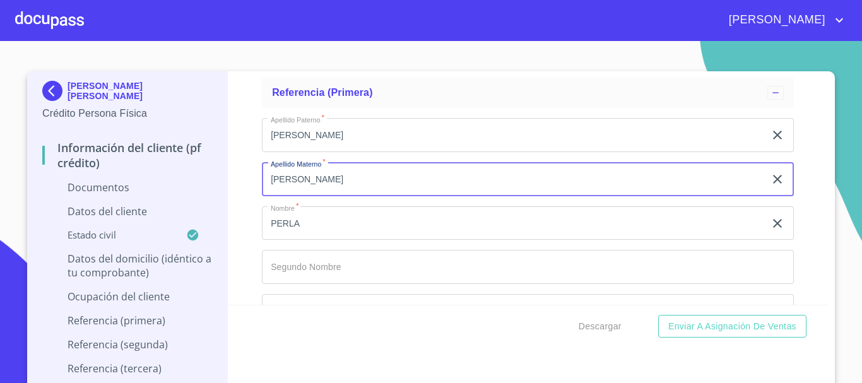
type input "VARGAS"
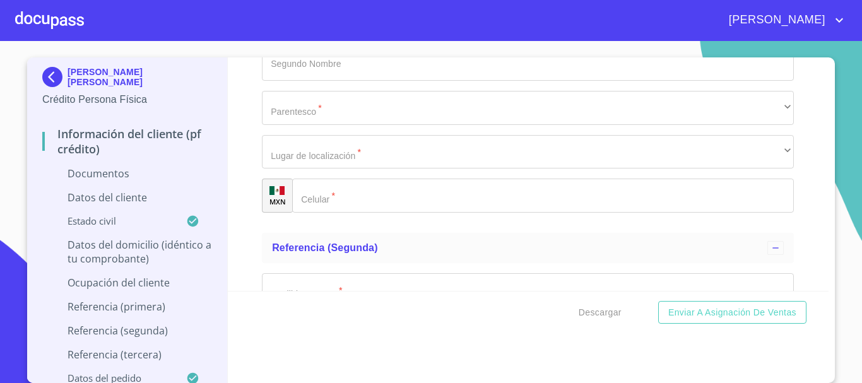
scroll to position [4422, 0]
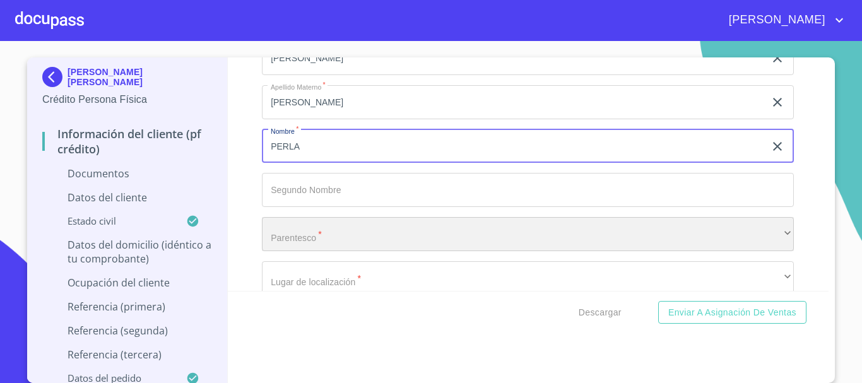
click at [308, 229] on div "​" at bounding box center [528, 234] width 532 height 34
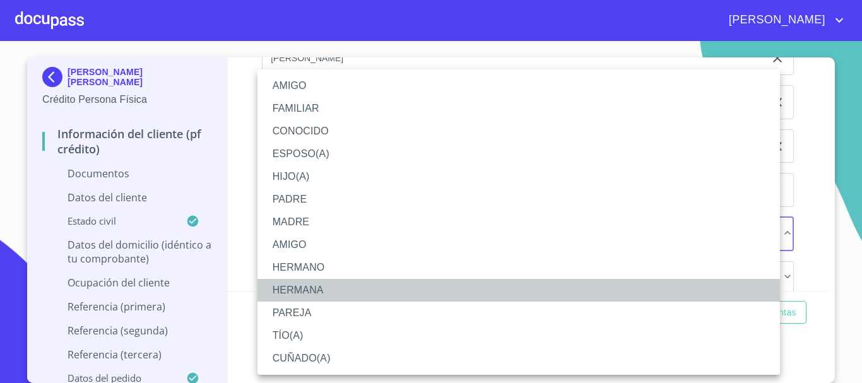
click at [312, 284] on li "HERMANA" at bounding box center [518, 290] width 523 height 23
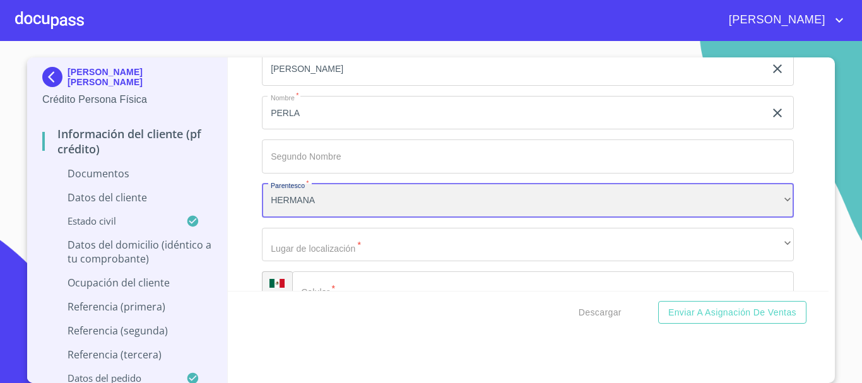
scroll to position [4485, 0]
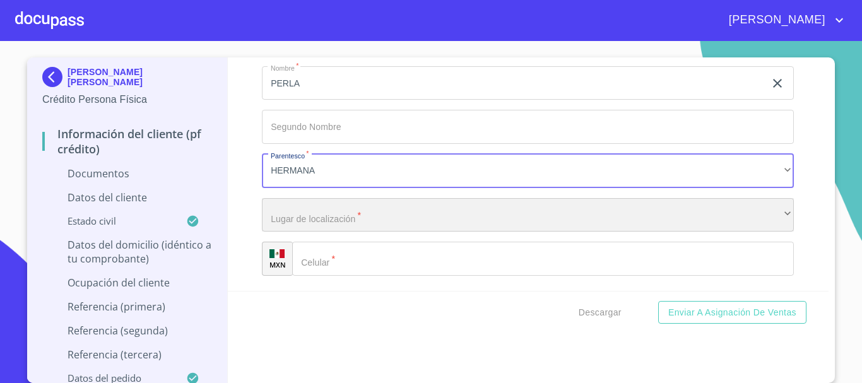
click at [351, 206] on div "​" at bounding box center [528, 215] width 532 height 34
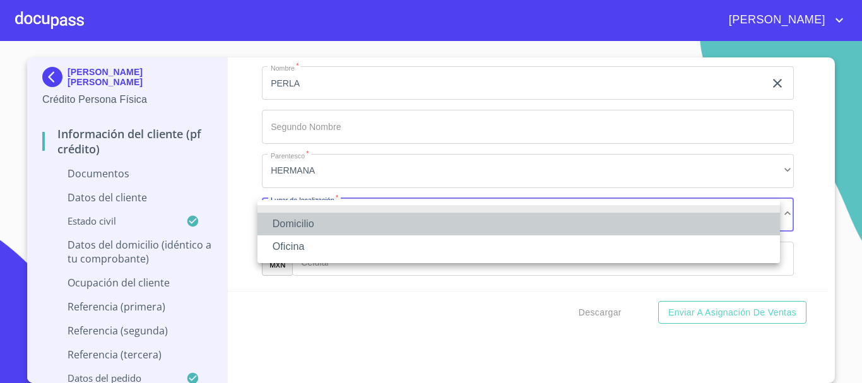
click at [336, 225] on li "Domicilio" at bounding box center [518, 224] width 523 height 23
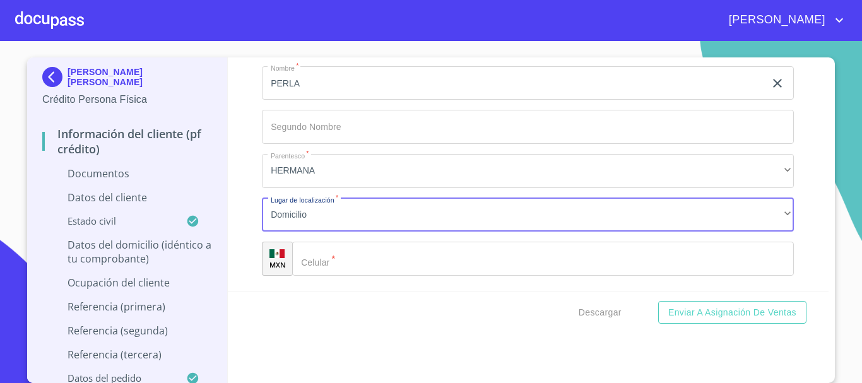
click at [349, 264] on input "Documento de identificación   *" at bounding box center [543, 259] width 502 height 34
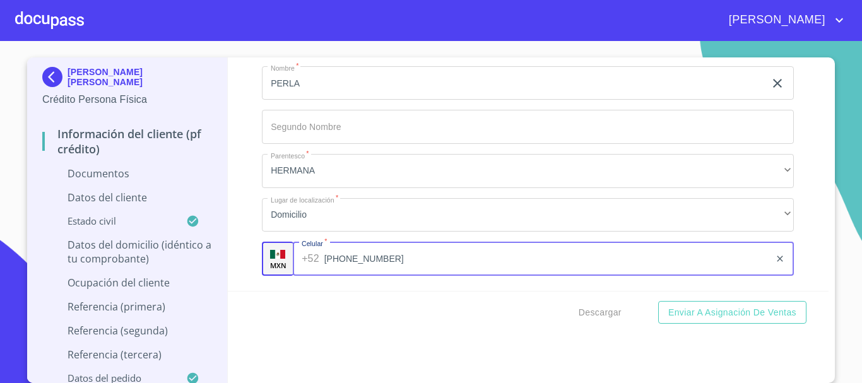
type input "(33)34679813"
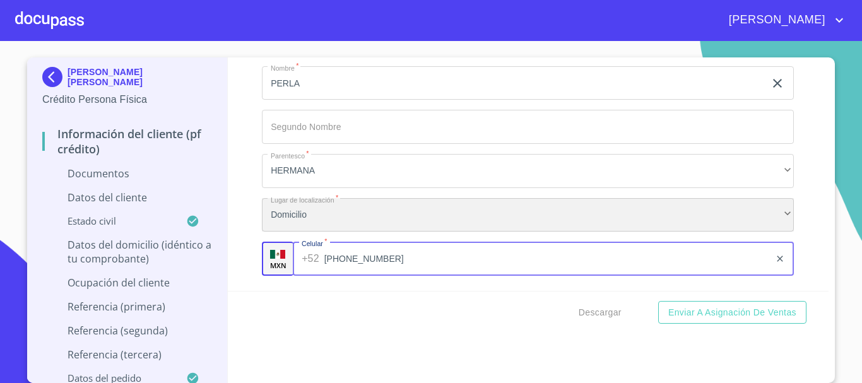
click at [353, 213] on div "Domicilio" at bounding box center [528, 215] width 532 height 34
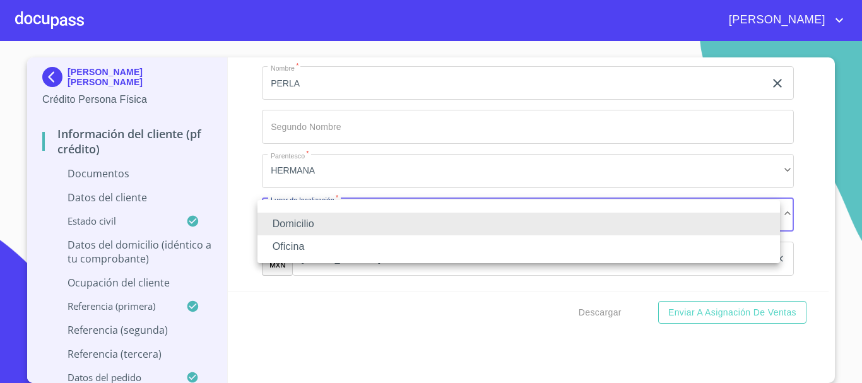
click at [324, 251] on li "Oficina" at bounding box center [518, 246] width 523 height 23
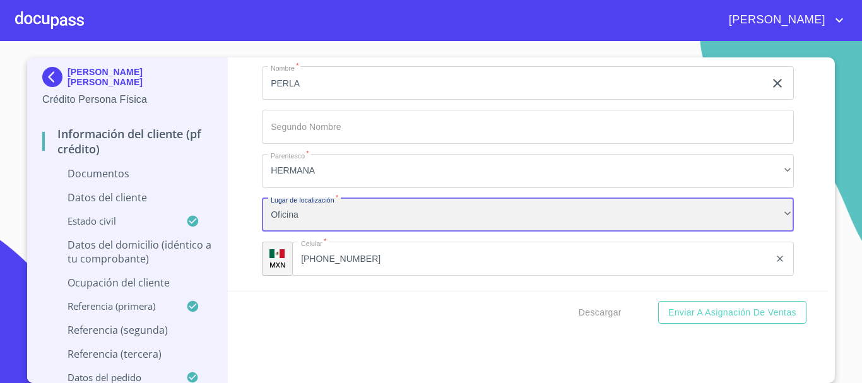
click at [275, 210] on div "Oficina" at bounding box center [528, 215] width 532 height 34
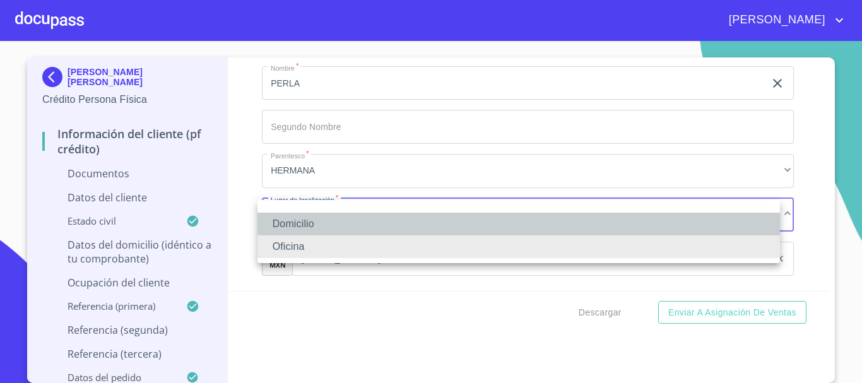
click at [296, 226] on li "Domicilio" at bounding box center [518, 224] width 523 height 23
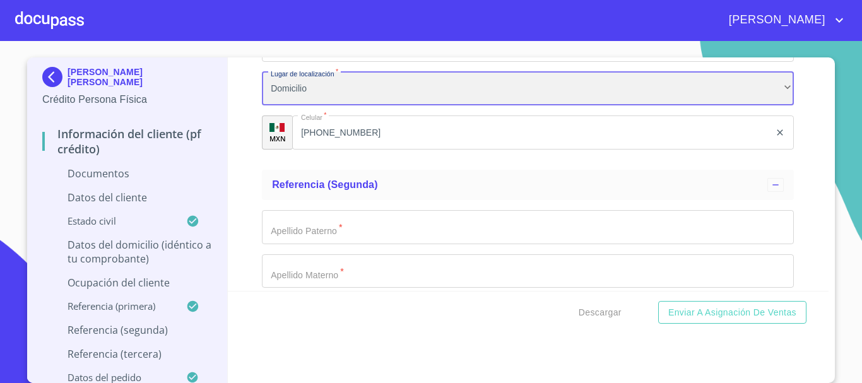
scroll to position [4737, 0]
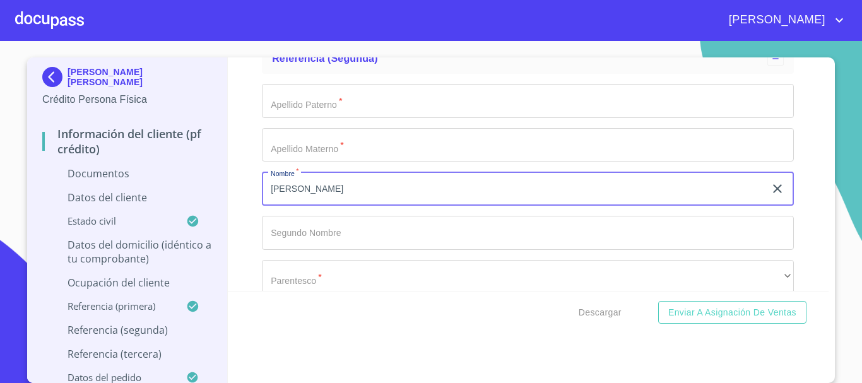
type input "MARTHA"
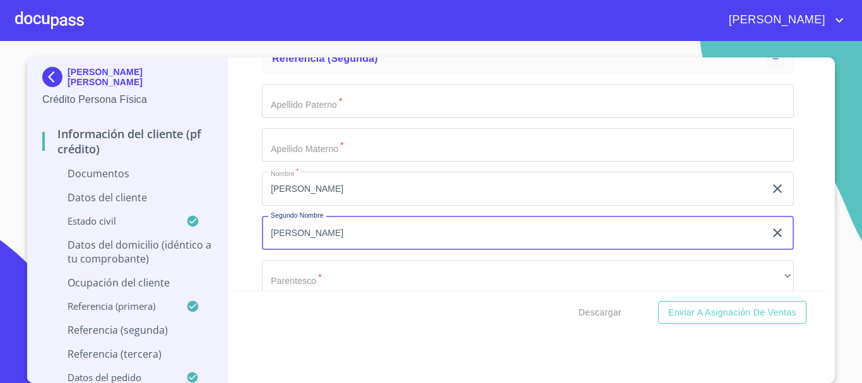
scroll to position [4611, 0]
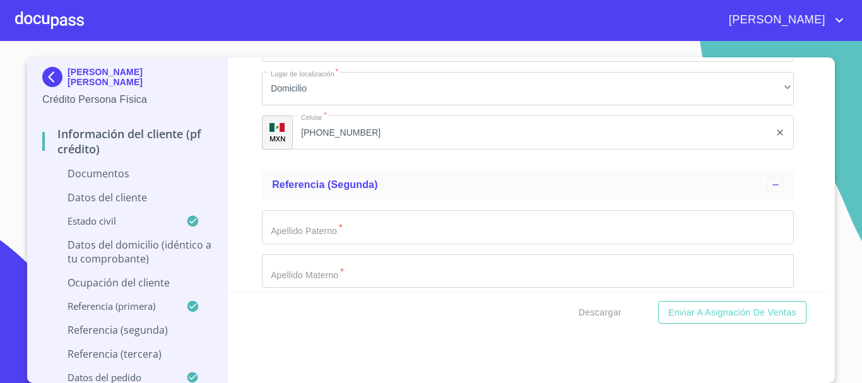
type input "ELIZABETH"
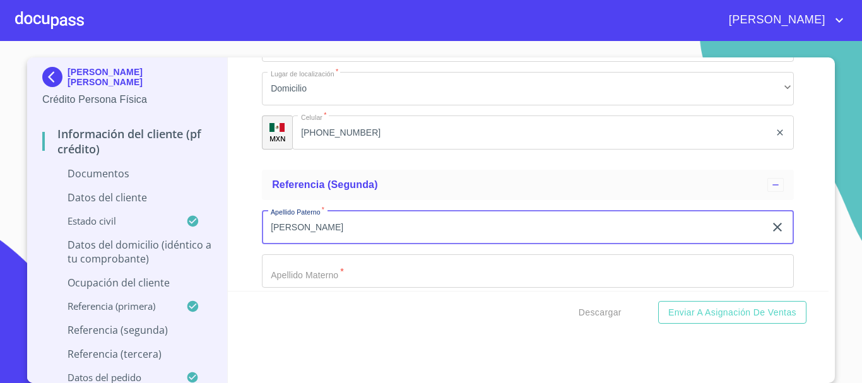
type input "RAMOS"
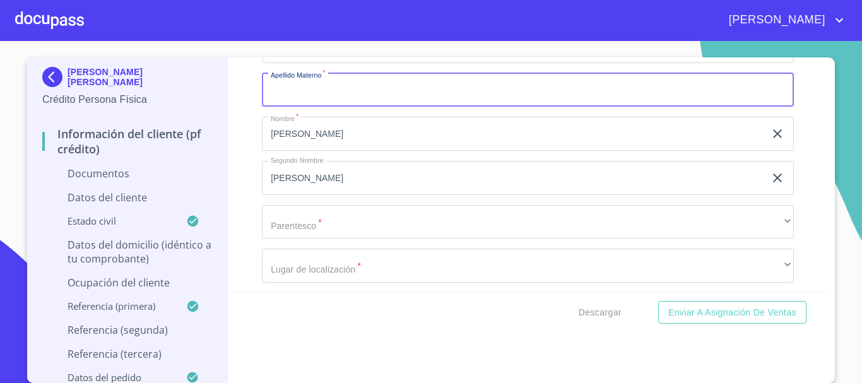
scroll to position [4864, 0]
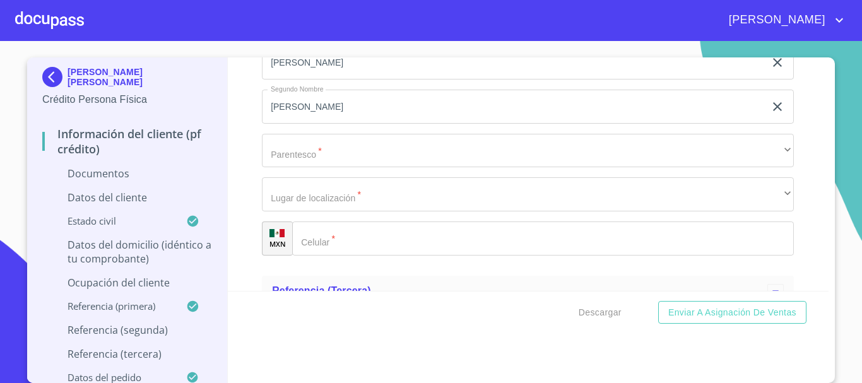
click at [334, 240] on input "Documento de identificación   *" at bounding box center [543, 239] width 502 height 34
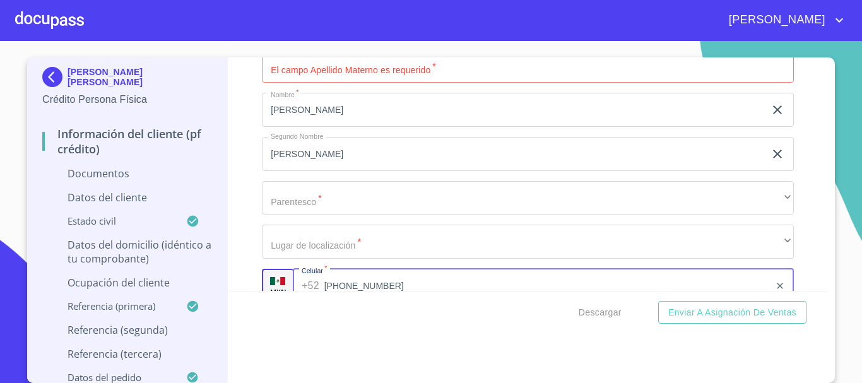
scroll to position [4753, 0]
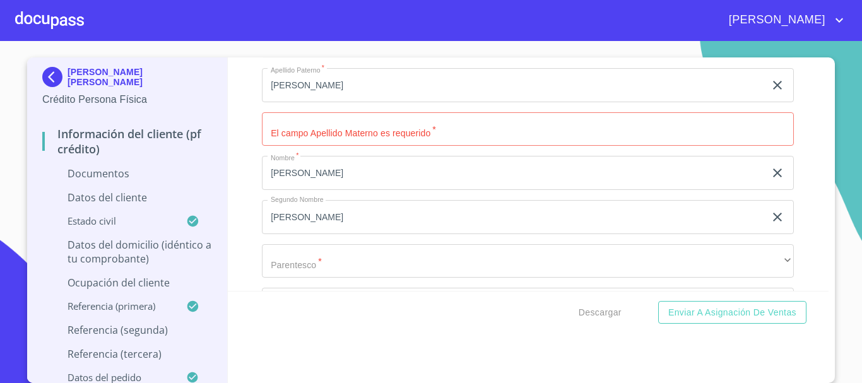
type input "(33)16053295"
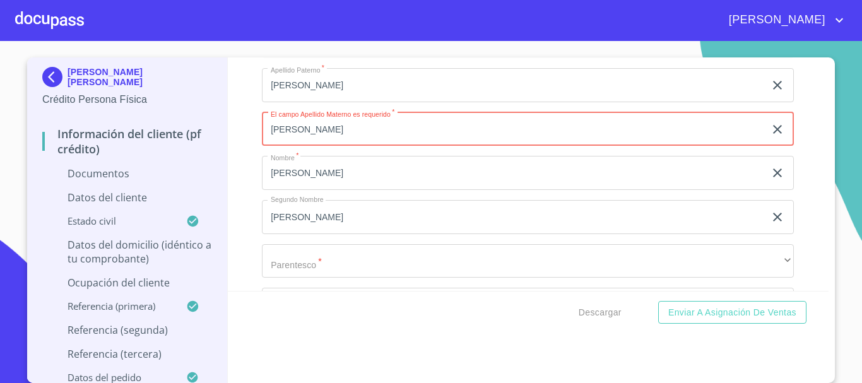
type input "GALVEZ"
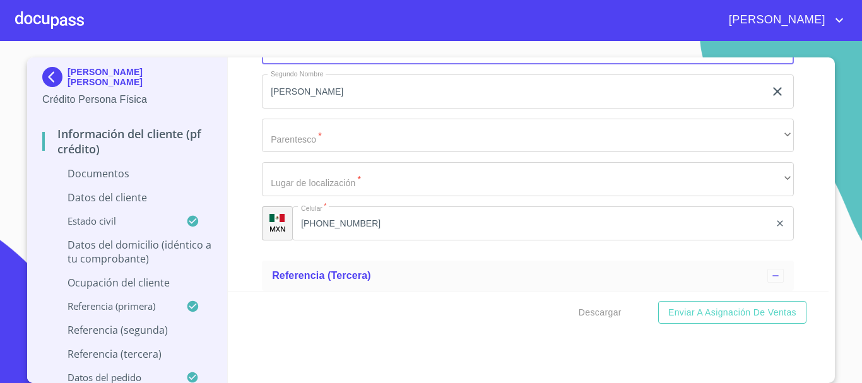
scroll to position [4879, 0]
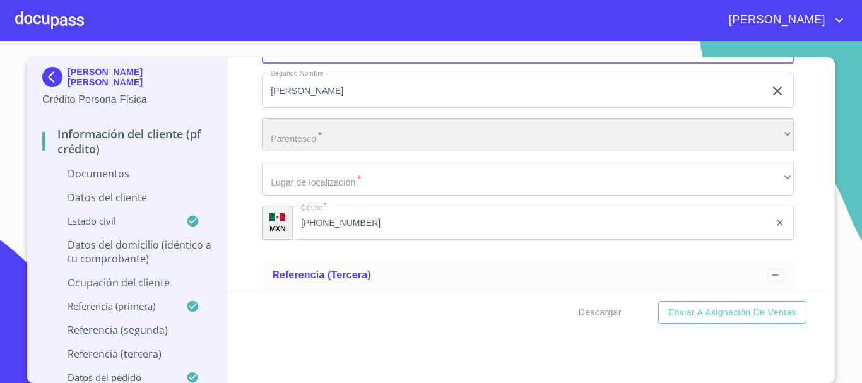
click at [325, 134] on div "​" at bounding box center [528, 135] width 532 height 34
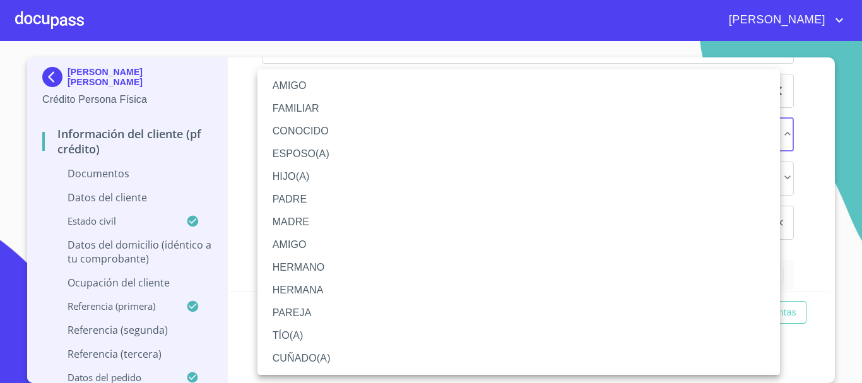
click at [314, 78] on li "AMIGO" at bounding box center [518, 85] width 523 height 23
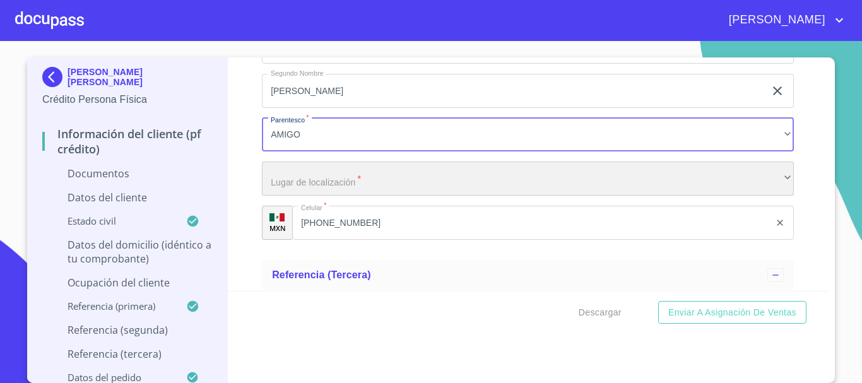
click at [348, 170] on div "​" at bounding box center [528, 179] width 532 height 34
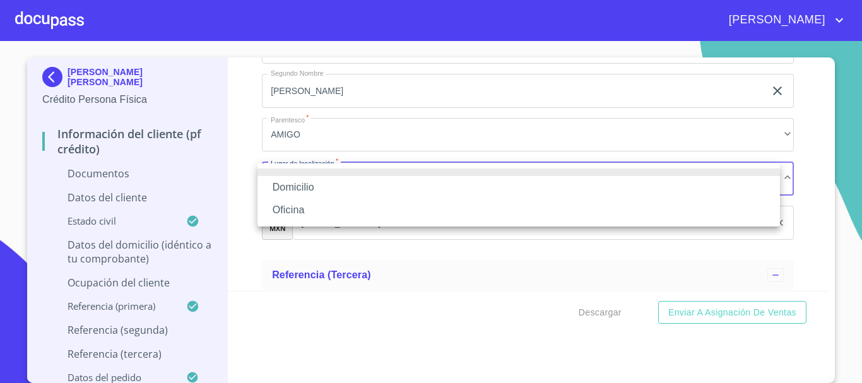
click at [330, 188] on li "Domicilio" at bounding box center [518, 187] width 523 height 23
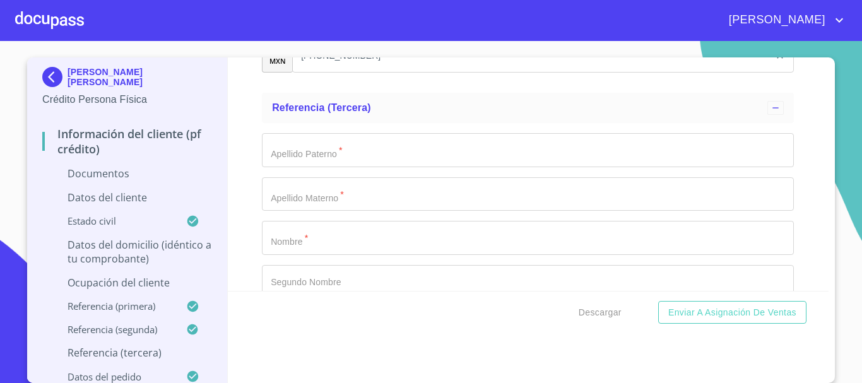
scroll to position [5069, 0]
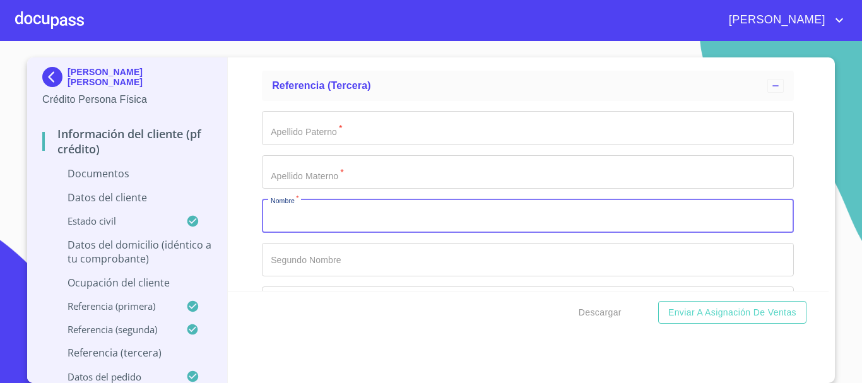
click at [316, 221] on input "Documento de identificación   *" at bounding box center [528, 216] width 532 height 34
type input "NADIA"
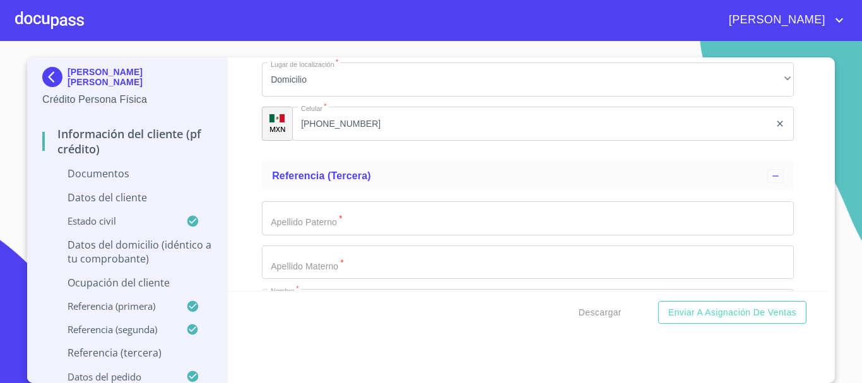
scroll to position [5006, 0]
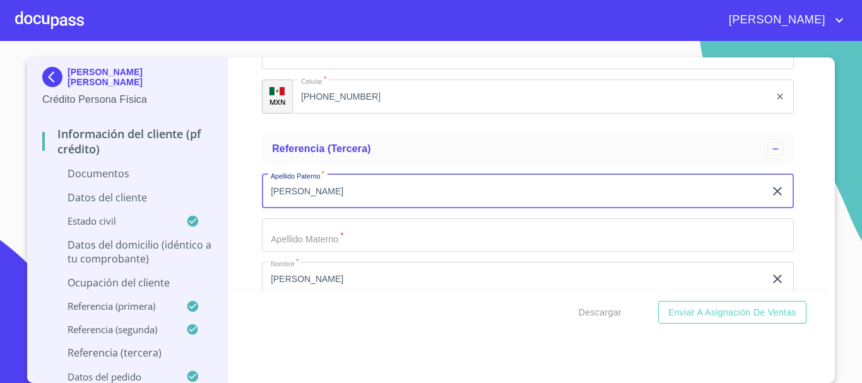
type input "AMAYA"
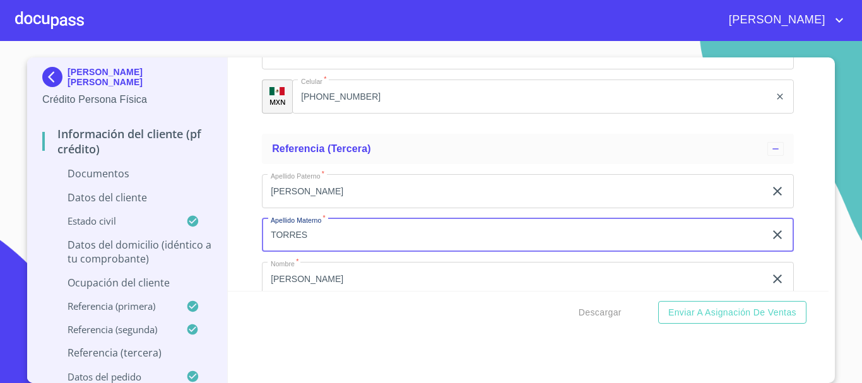
type input "TORRES"
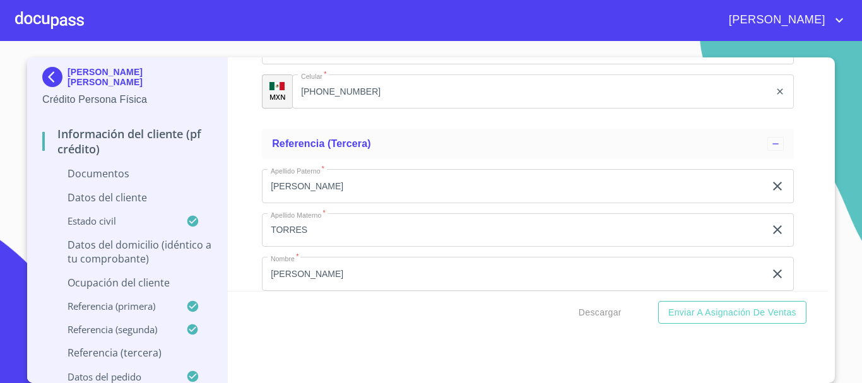
scroll to position [5154, 0]
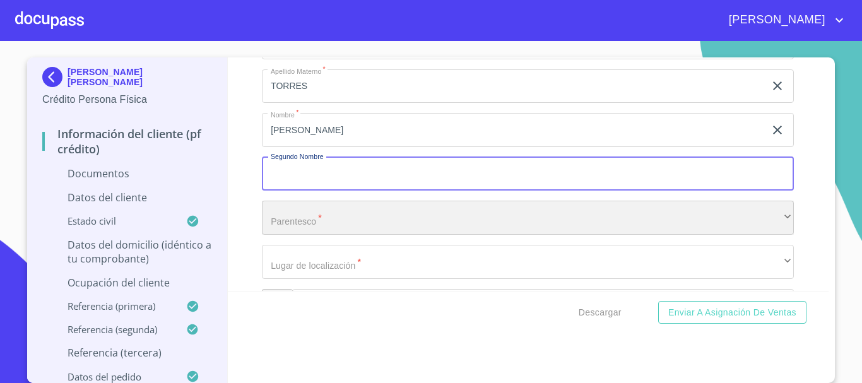
click at [340, 218] on div "​" at bounding box center [528, 218] width 532 height 34
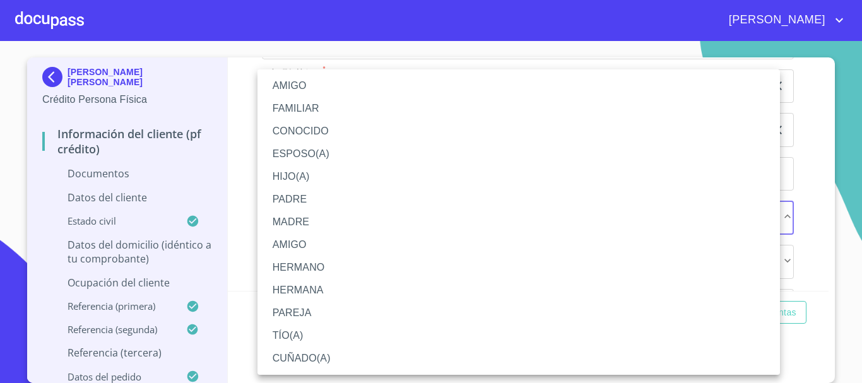
click at [302, 81] on li "AMIGO" at bounding box center [518, 85] width 523 height 23
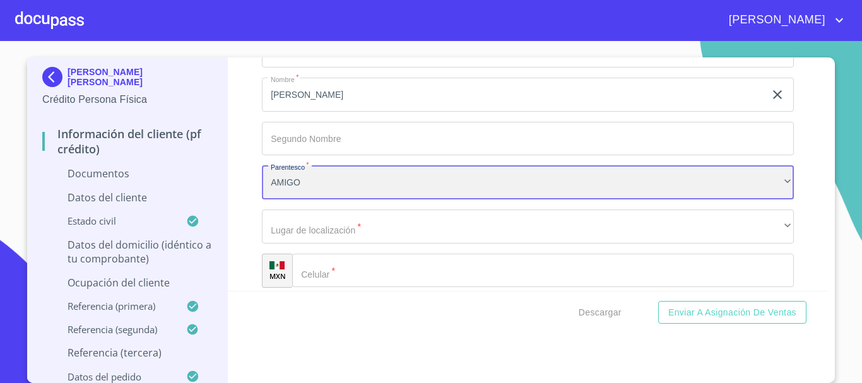
scroll to position [5218, 0]
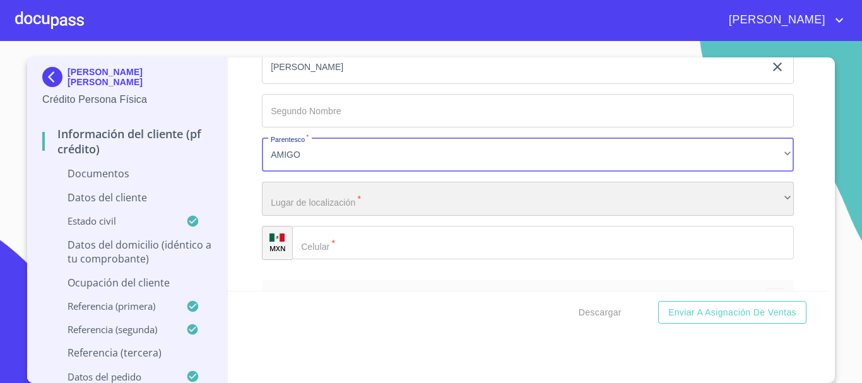
click at [287, 200] on div "​" at bounding box center [528, 199] width 532 height 34
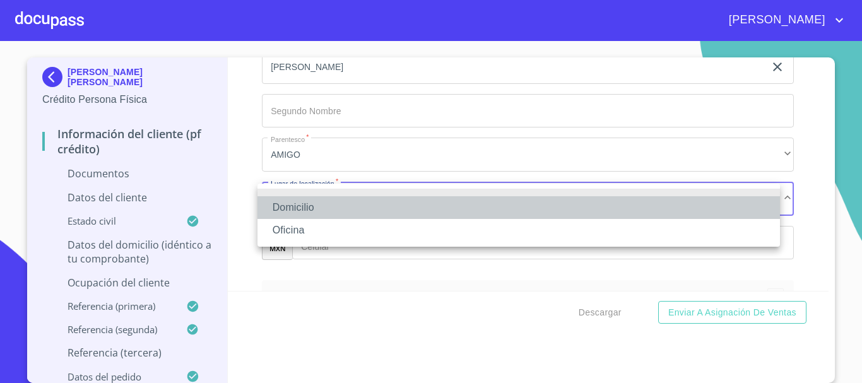
click at [307, 200] on li "Domicilio" at bounding box center [518, 207] width 523 height 23
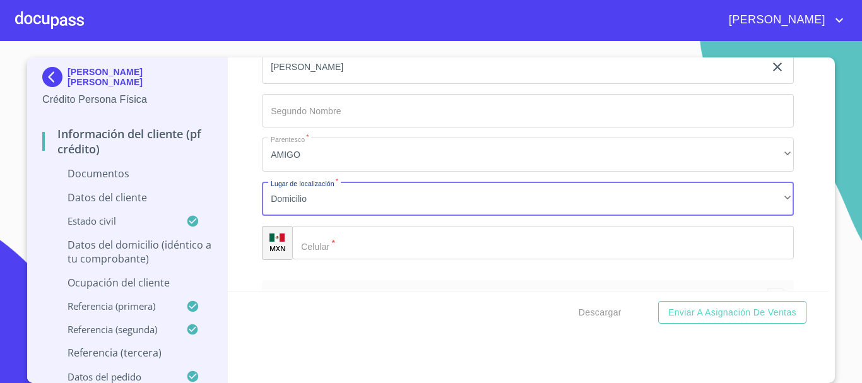
click at [365, 249] on input "Documento de identificación   *" at bounding box center [543, 243] width 502 height 34
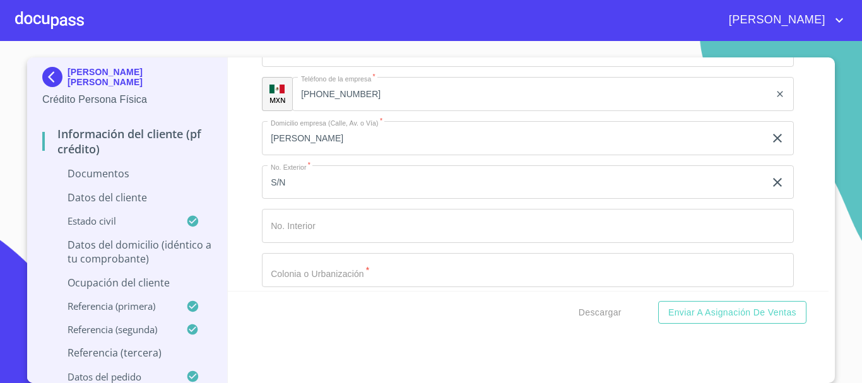
scroll to position [3705, 0]
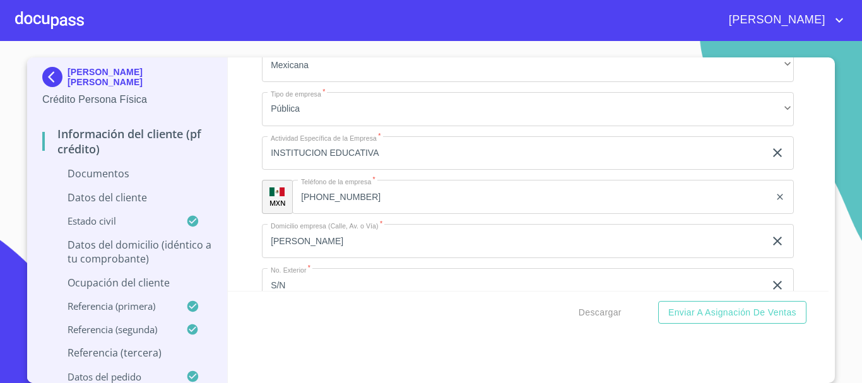
type input "(33)10643317"
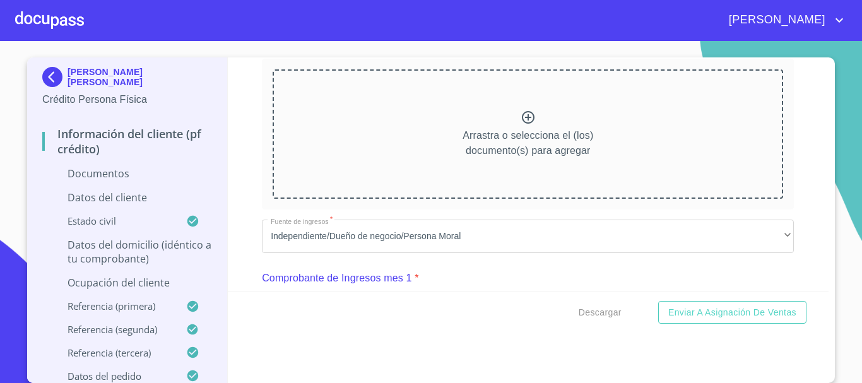
scroll to position [639, 0]
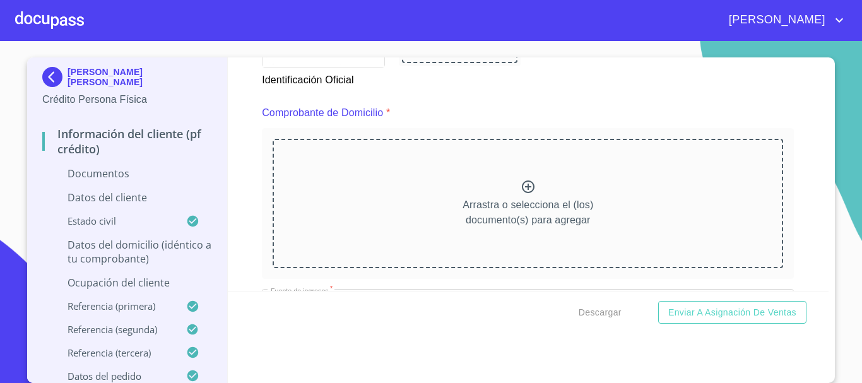
click at [522, 185] on icon at bounding box center [528, 186] width 13 height 13
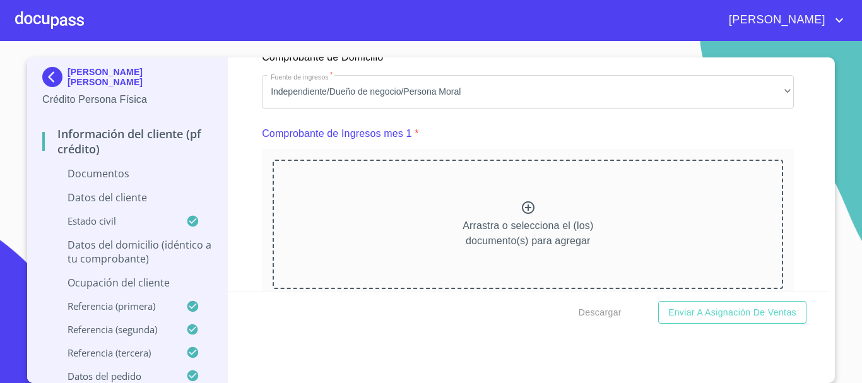
scroll to position [1207, 0]
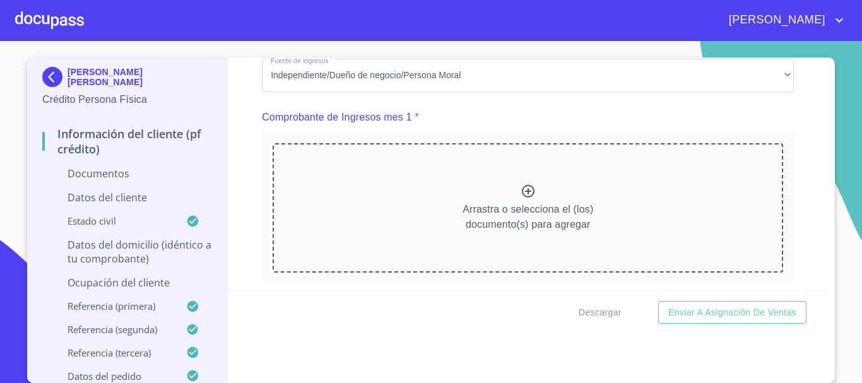
click at [522, 198] on icon at bounding box center [528, 191] width 13 height 13
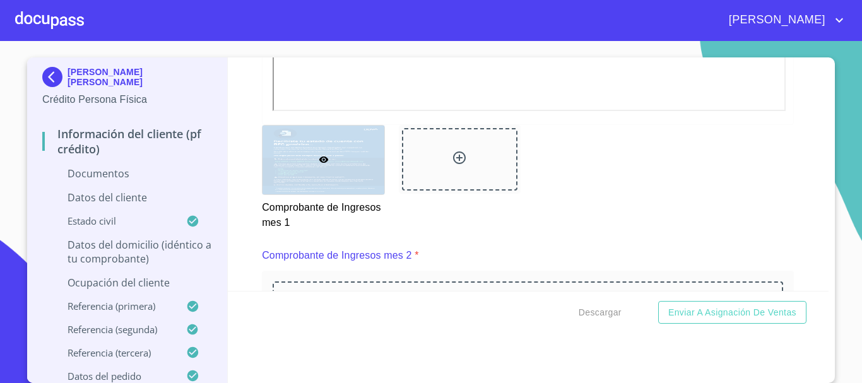
scroll to position [1711, 0]
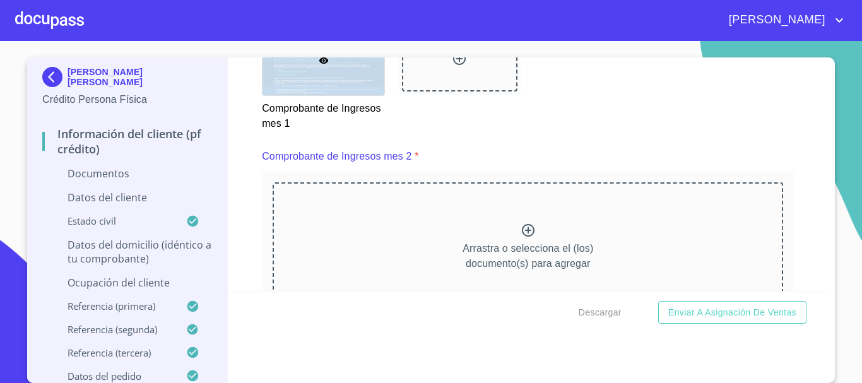
click at [522, 237] on icon at bounding box center [528, 230] width 13 height 13
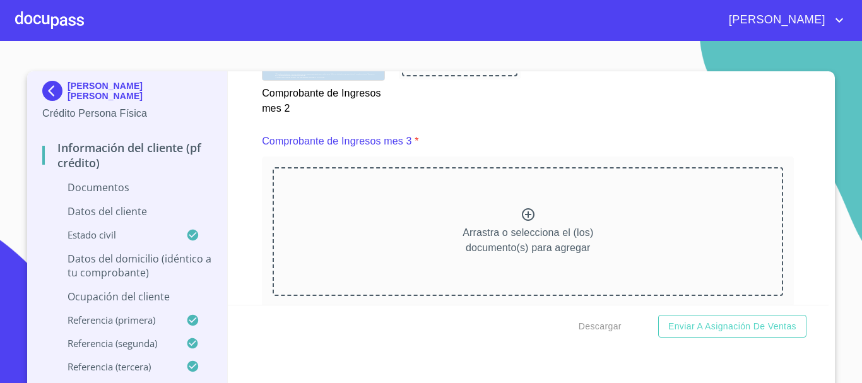
scroll to position [2279, 0]
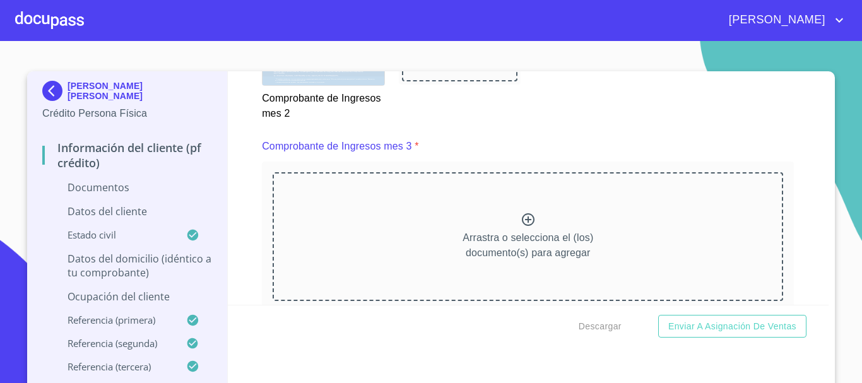
click at [521, 227] on icon at bounding box center [528, 219] width 15 height 15
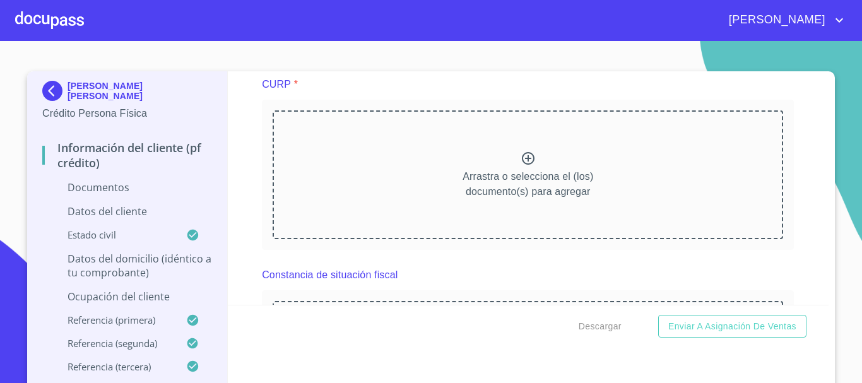
scroll to position [2721, 0]
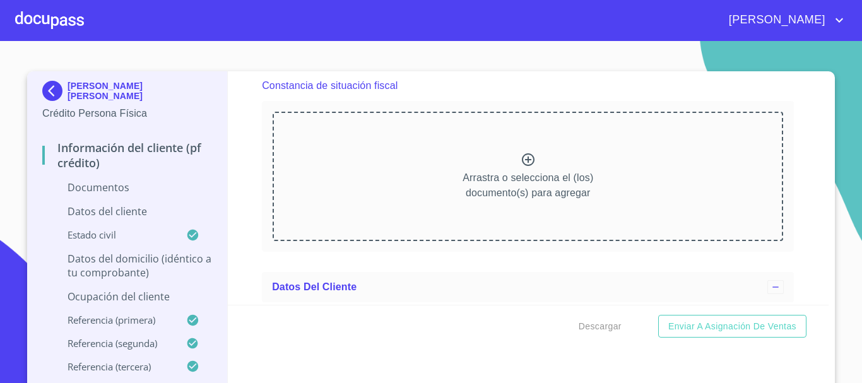
click at [521, 167] on icon at bounding box center [528, 159] width 15 height 15
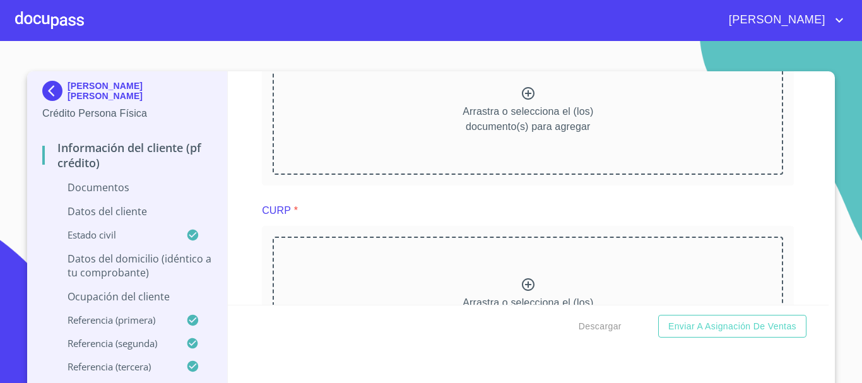
scroll to position [2342, 0]
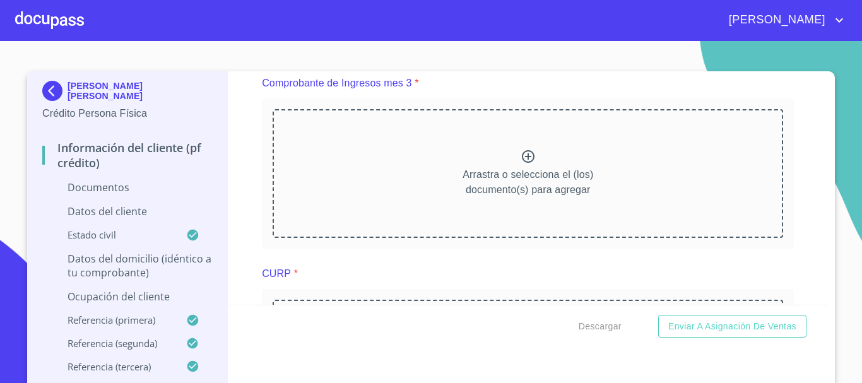
click at [521, 164] on icon at bounding box center [528, 156] width 15 height 15
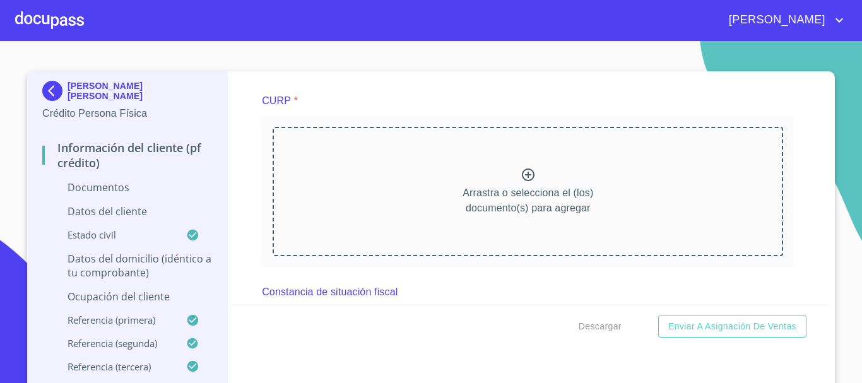
scroll to position [2847, 0]
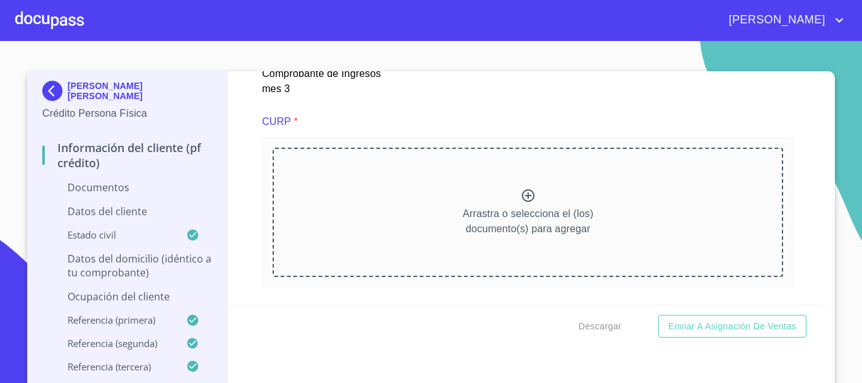
click at [521, 203] on icon at bounding box center [528, 195] width 15 height 15
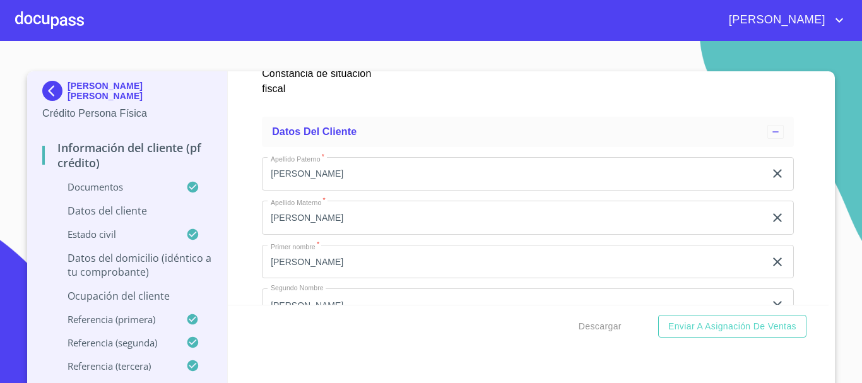
scroll to position [4109, 0]
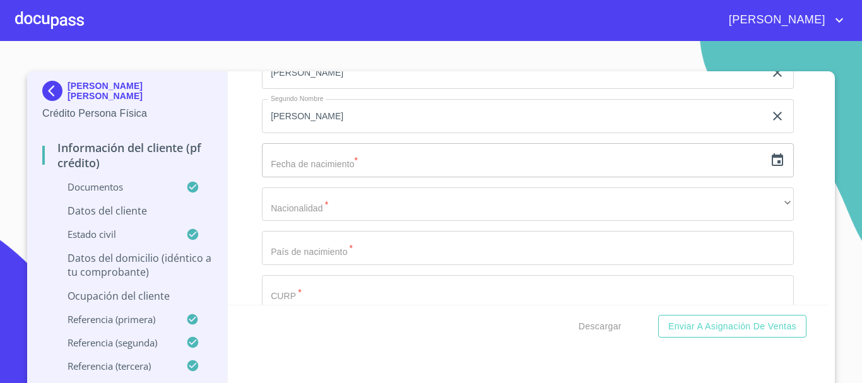
click at [770, 168] on icon "button" at bounding box center [777, 160] width 15 height 15
